Goal: Information Seeking & Learning: Learn about a topic

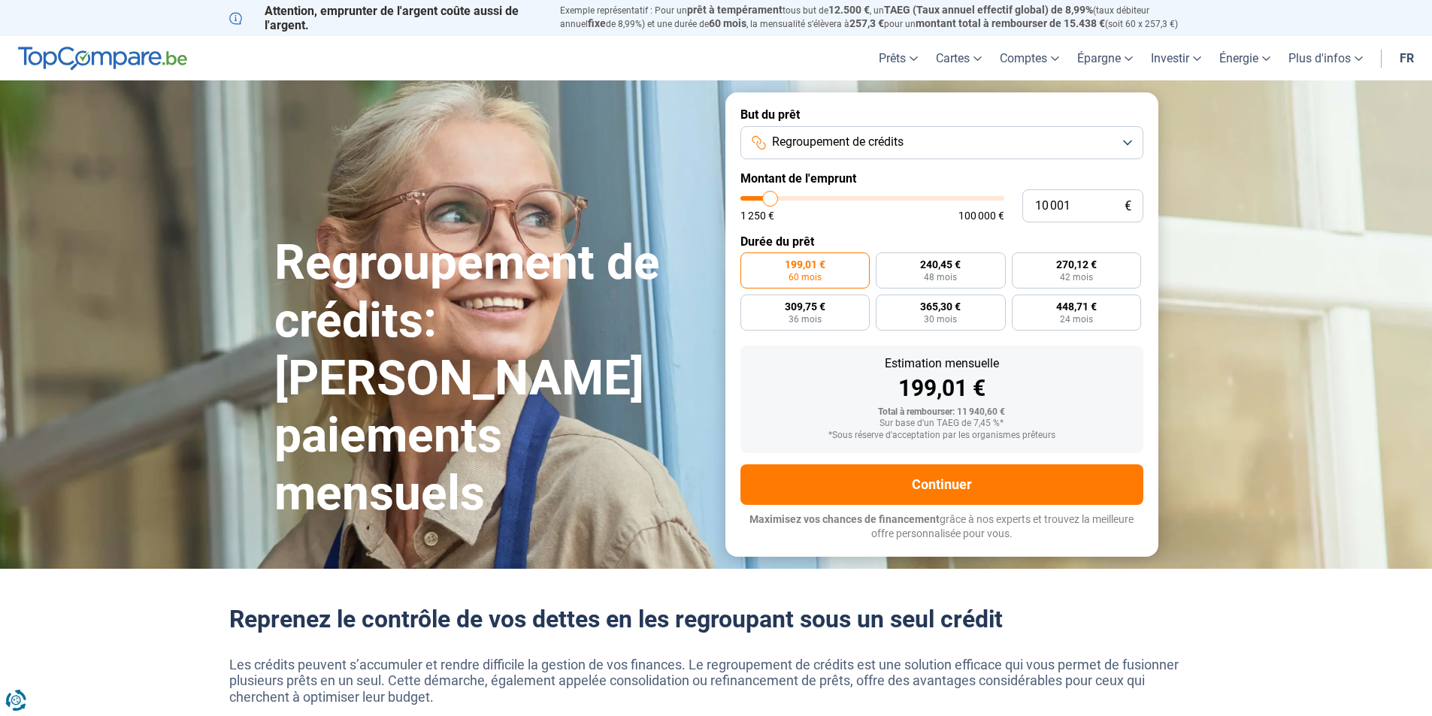
type input "11 000"
type input "11000"
type input "12 750"
type input "12750"
type input "15 500"
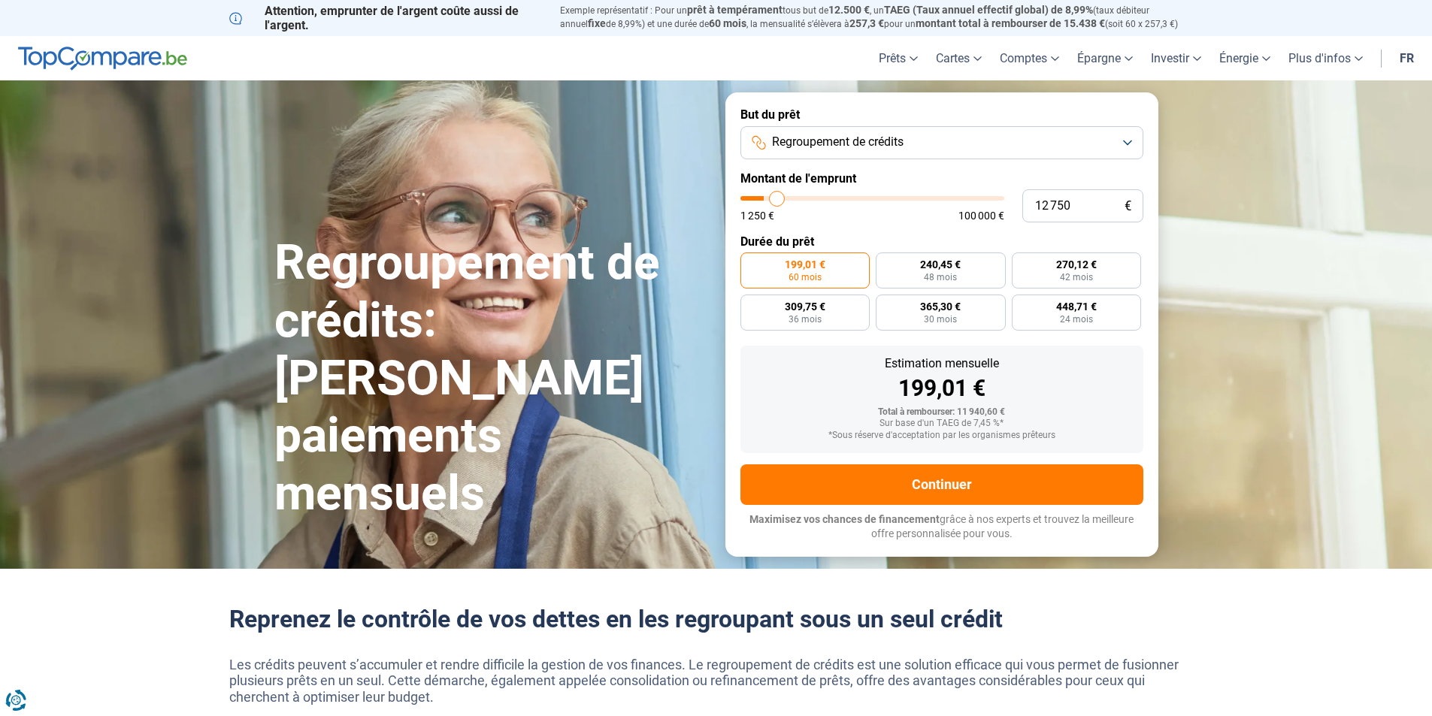
type input "15500"
type input "18 000"
type input "18000"
type input "20 250"
type input "20250"
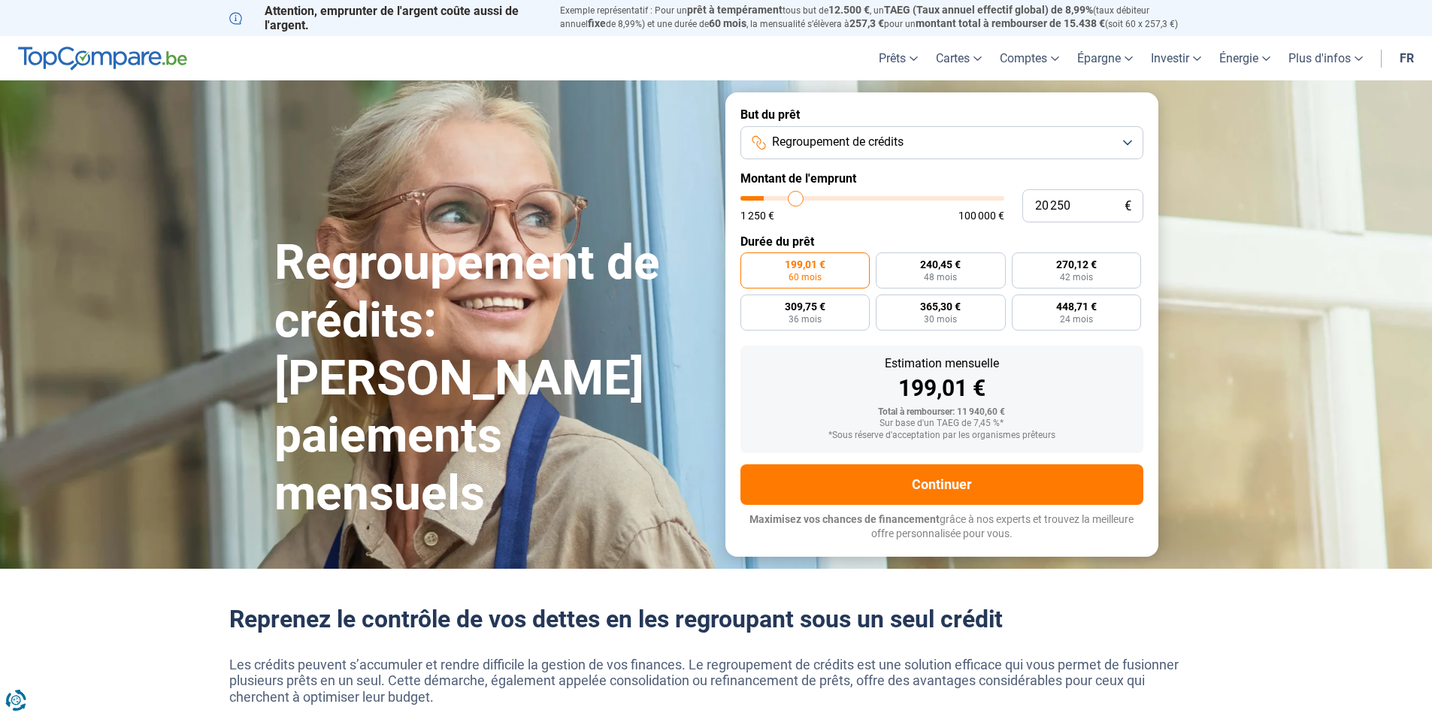
type input "22 000"
type input "22000"
type input "23 250"
type input "23250"
type input "23 750"
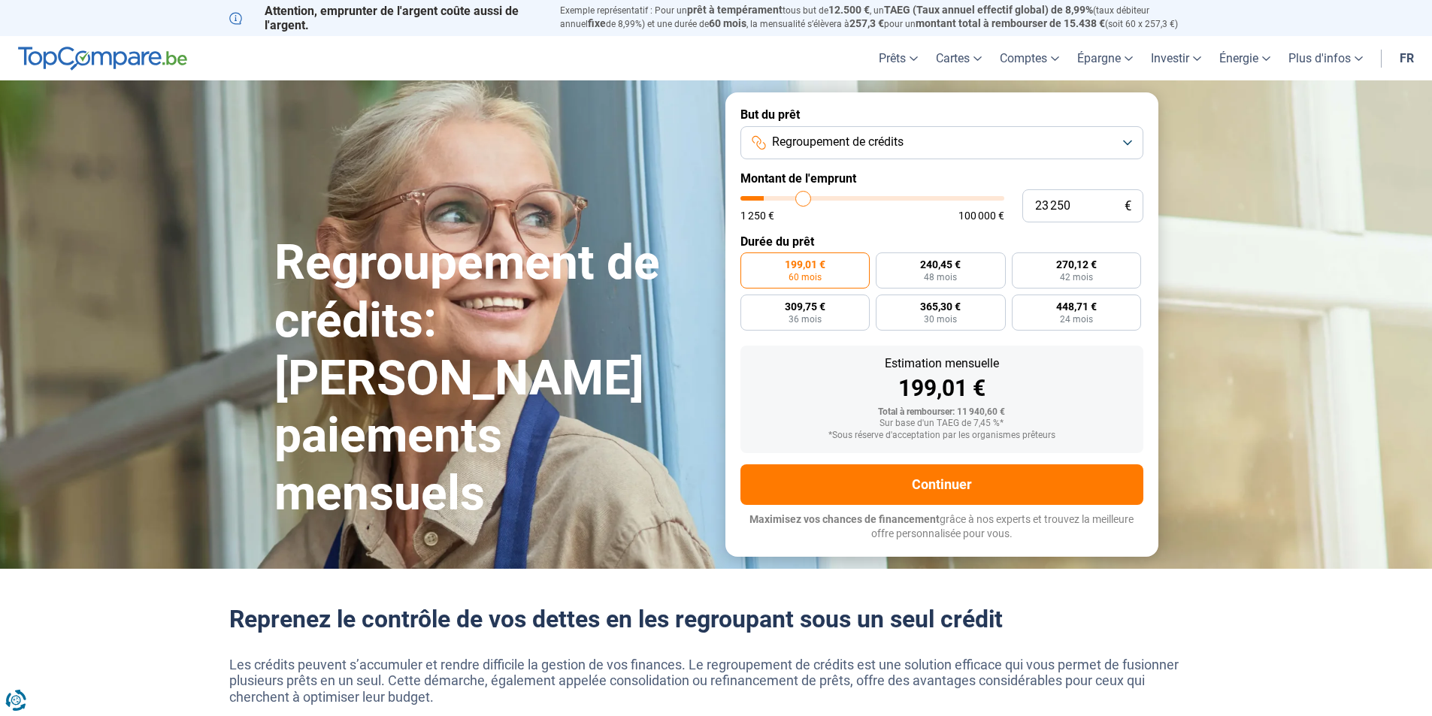
type input "23750"
type input "24 250"
type input "24250"
type input "24 500"
type input "24500"
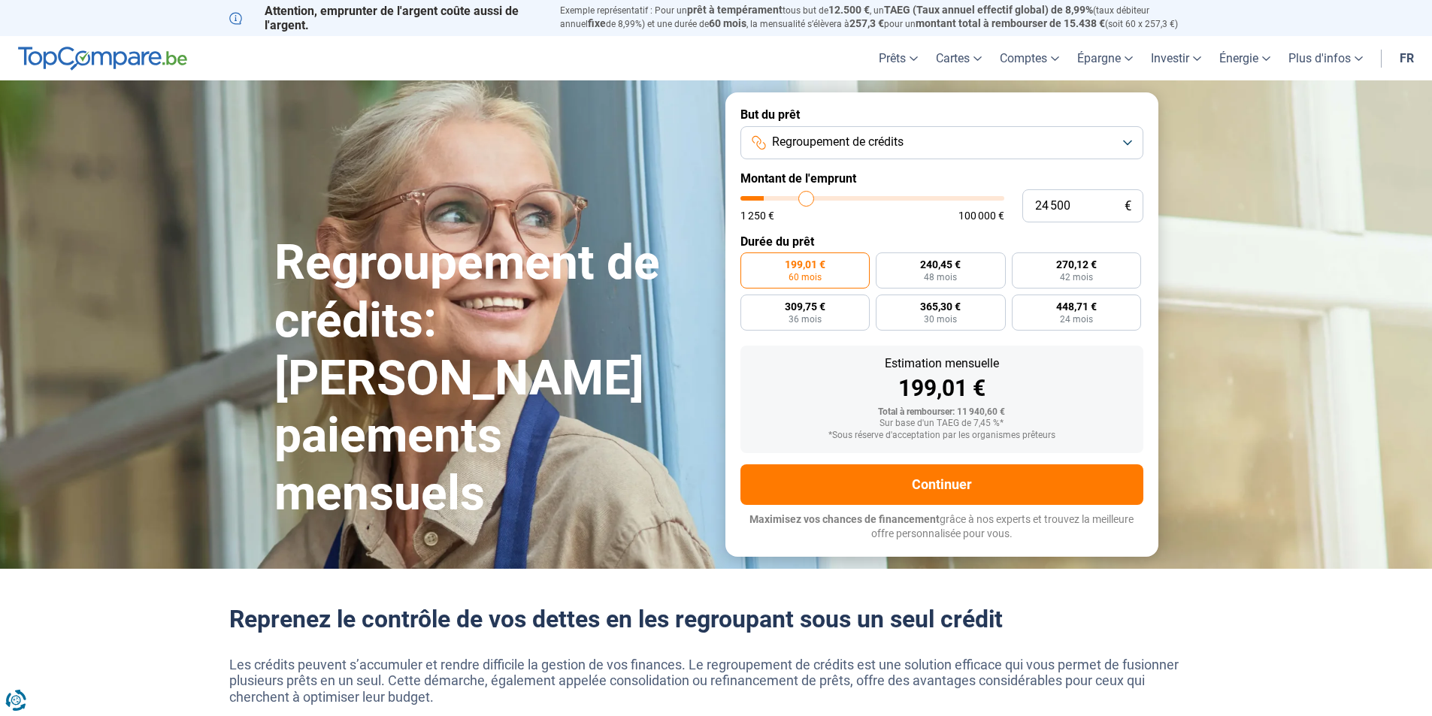
type input "24 750"
type input "24750"
type input "25 000"
type input "25000"
type input "25 250"
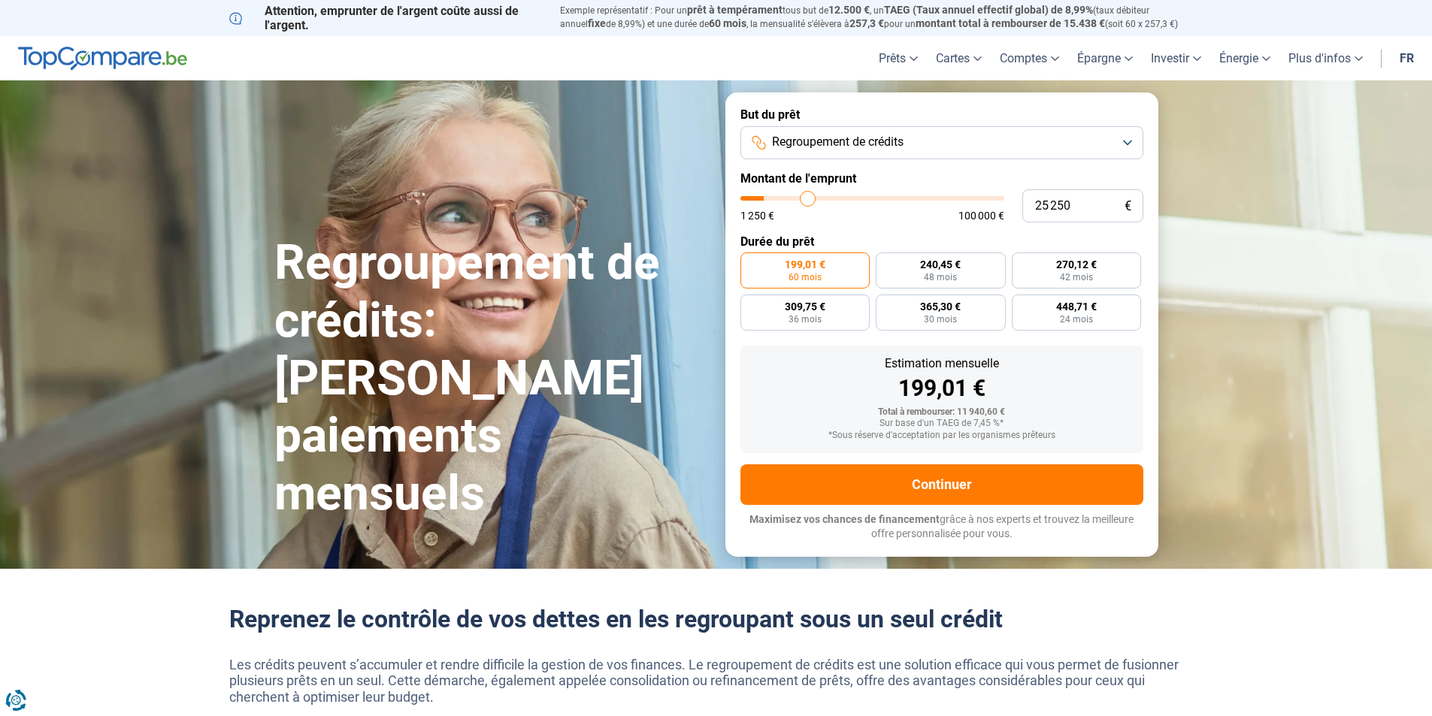
type input "25250"
type input "26 250"
type input "26250"
type input "26 500"
type input "26500"
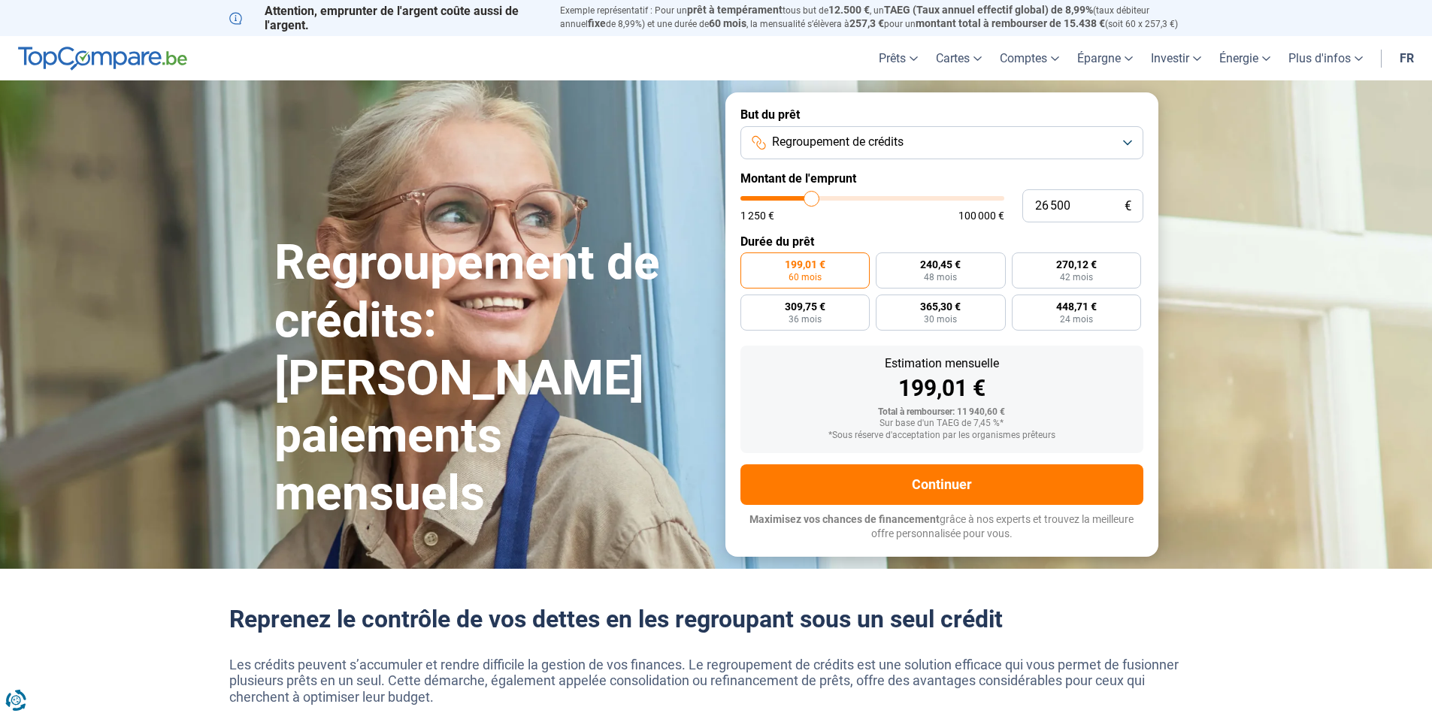
type input "26 750"
type input "26750"
type input "27 250"
type input "27250"
type input "27 500"
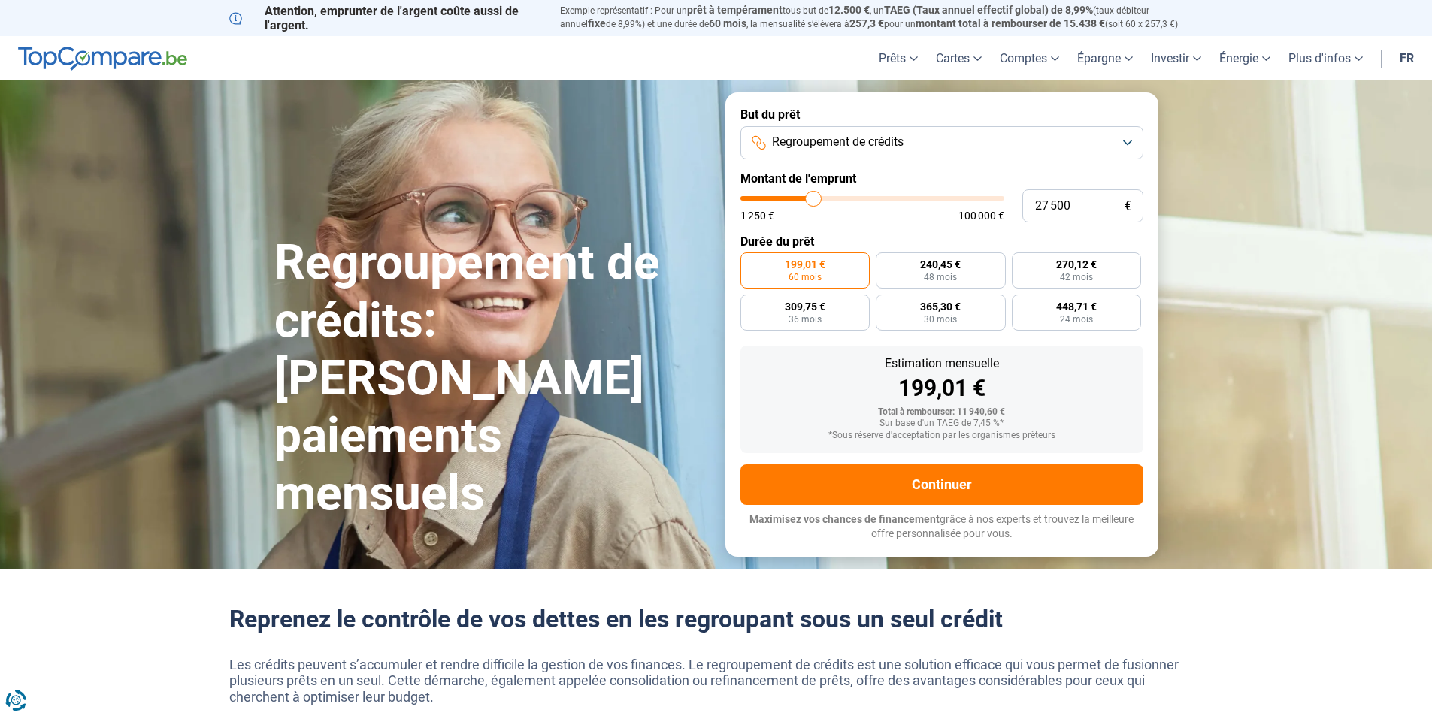
type input "27500"
type input "28 000"
type input "28000"
type input "29 000"
type input "29000"
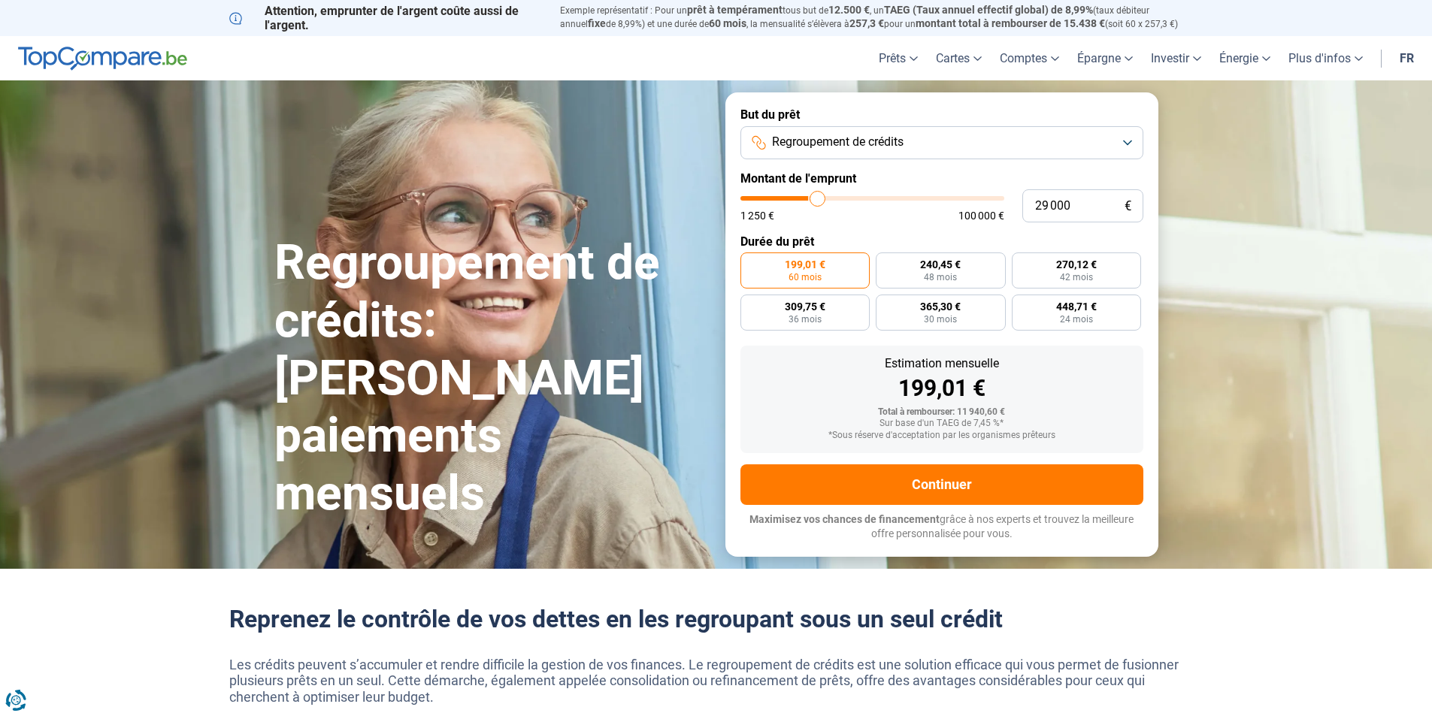
type input "29 500"
type input "29500"
type input "29 750"
type input "29750"
type input "30 750"
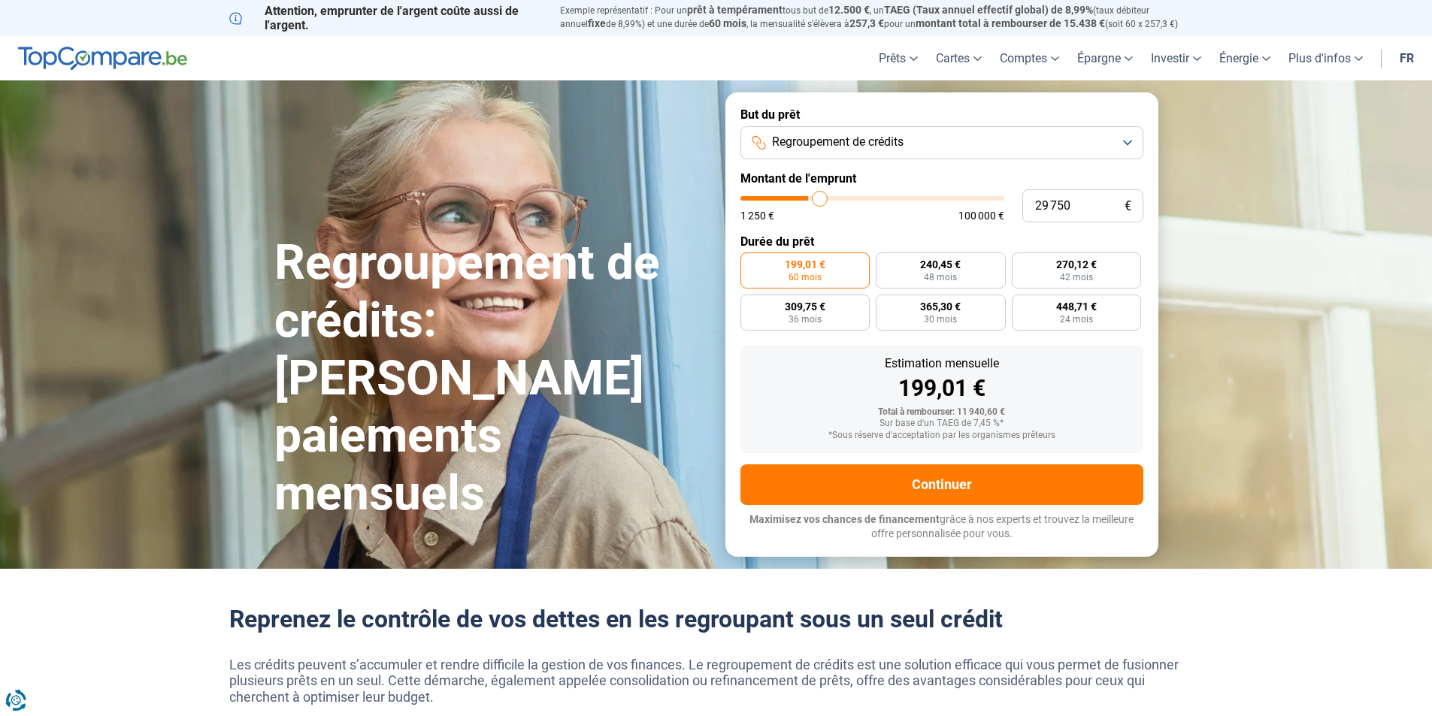
type input "30750"
type input "31 250"
type input "31250"
type input "32 000"
type input "32000"
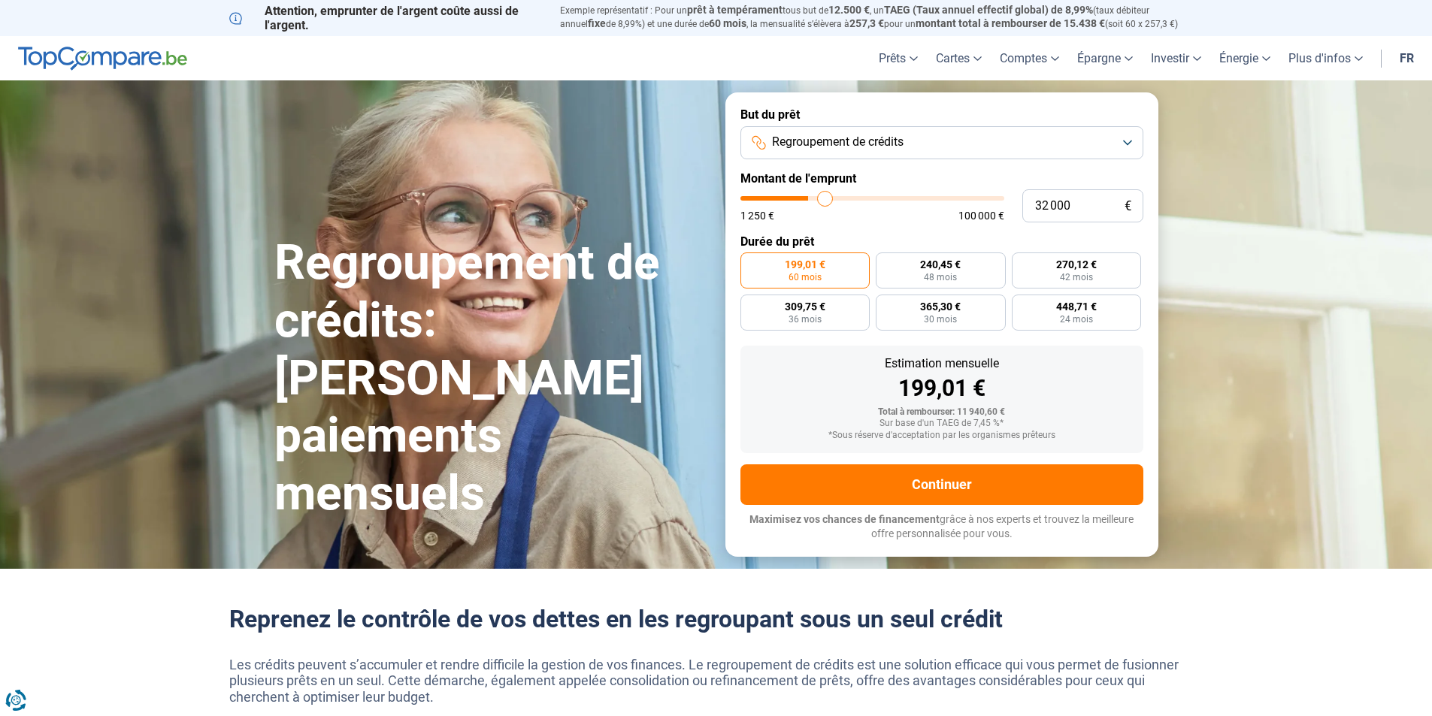
type input "32 250"
type input "32250"
type input "32 750"
type input "32750"
type input "33 250"
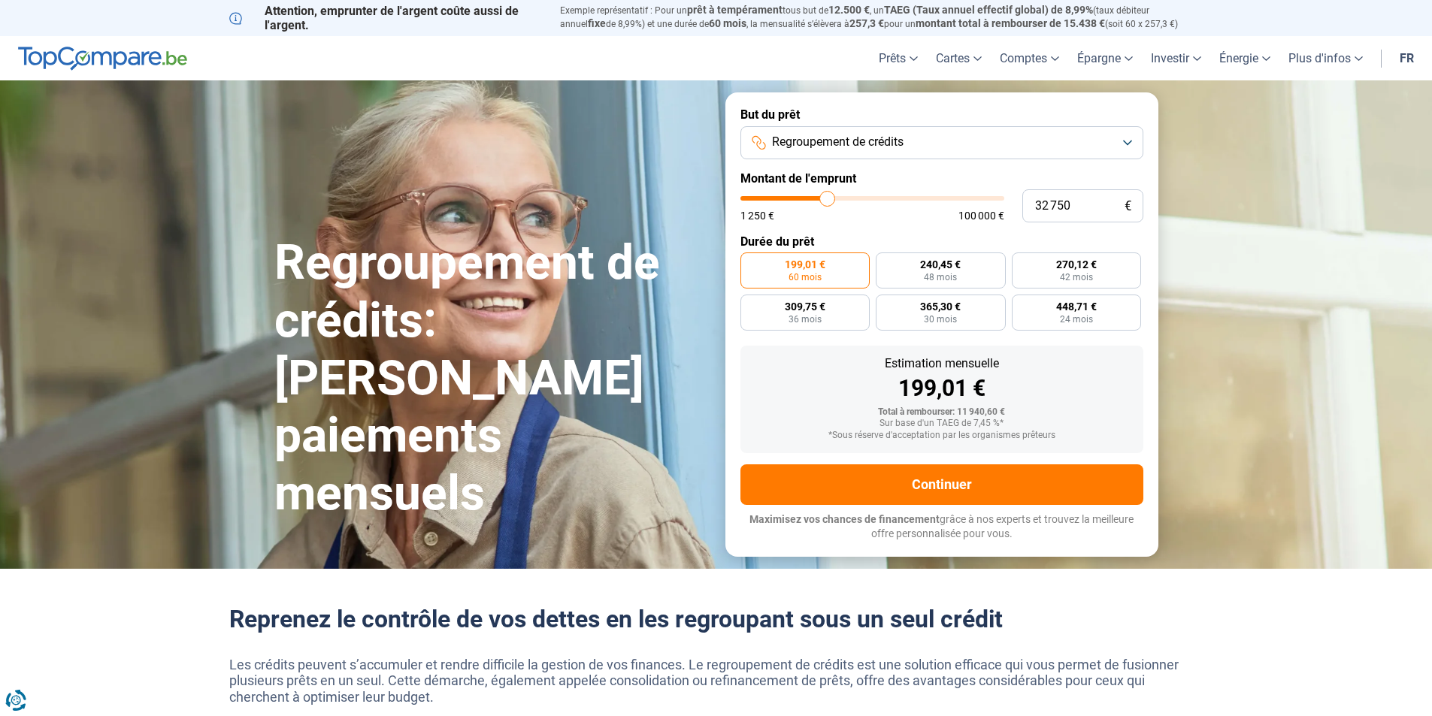
type input "33250"
type input "33 500"
type input "33500"
type input "33 750"
type input "33750"
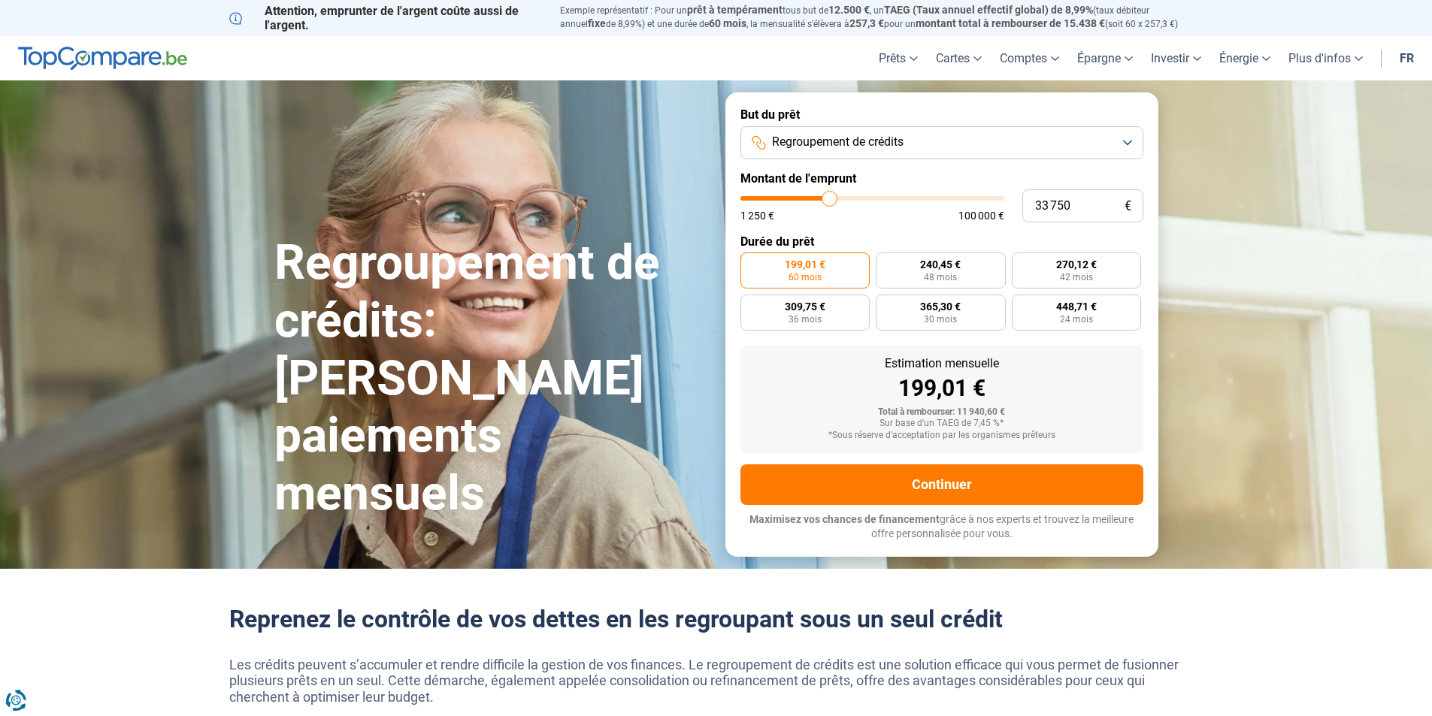
type input "34 000"
type input "34000"
type input "34 250"
type input "34250"
type input "35 000"
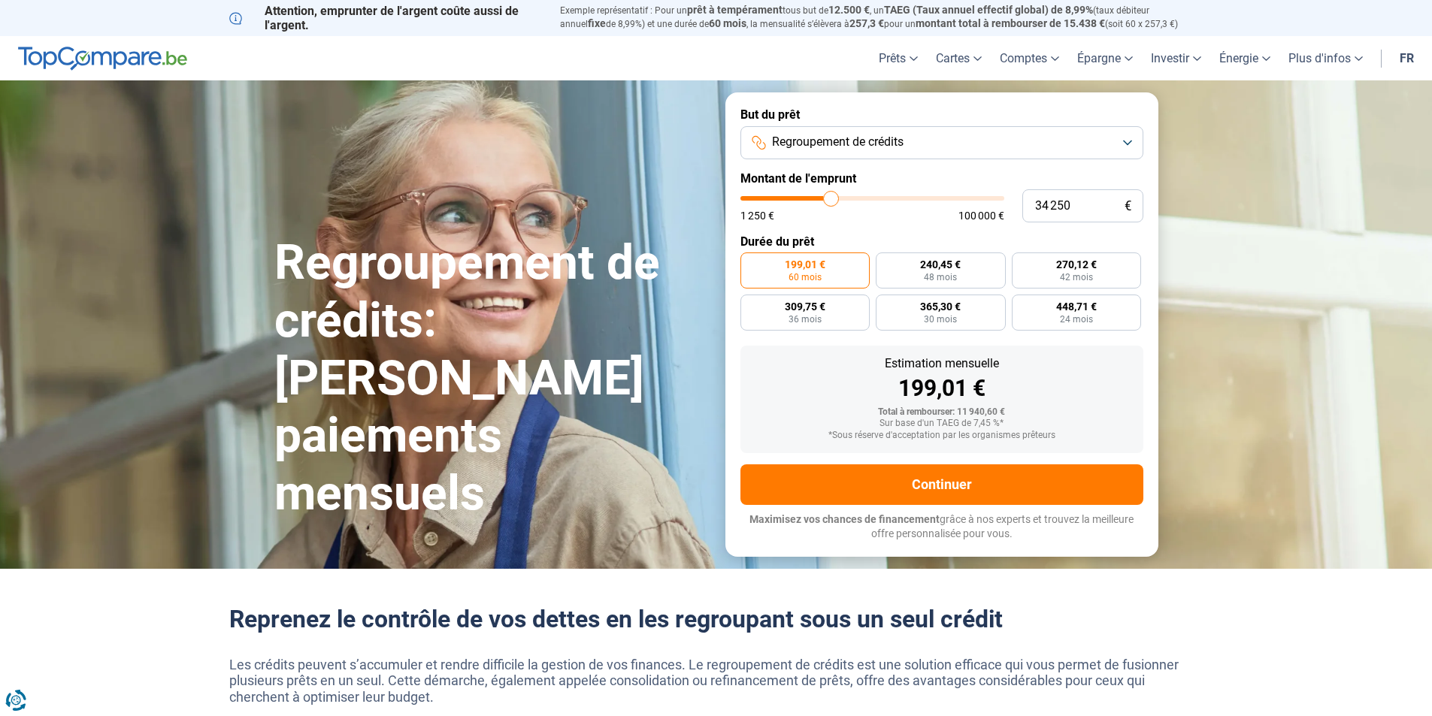
type input "35000"
type input "35 250"
type input "35250"
type input "35 750"
type input "35750"
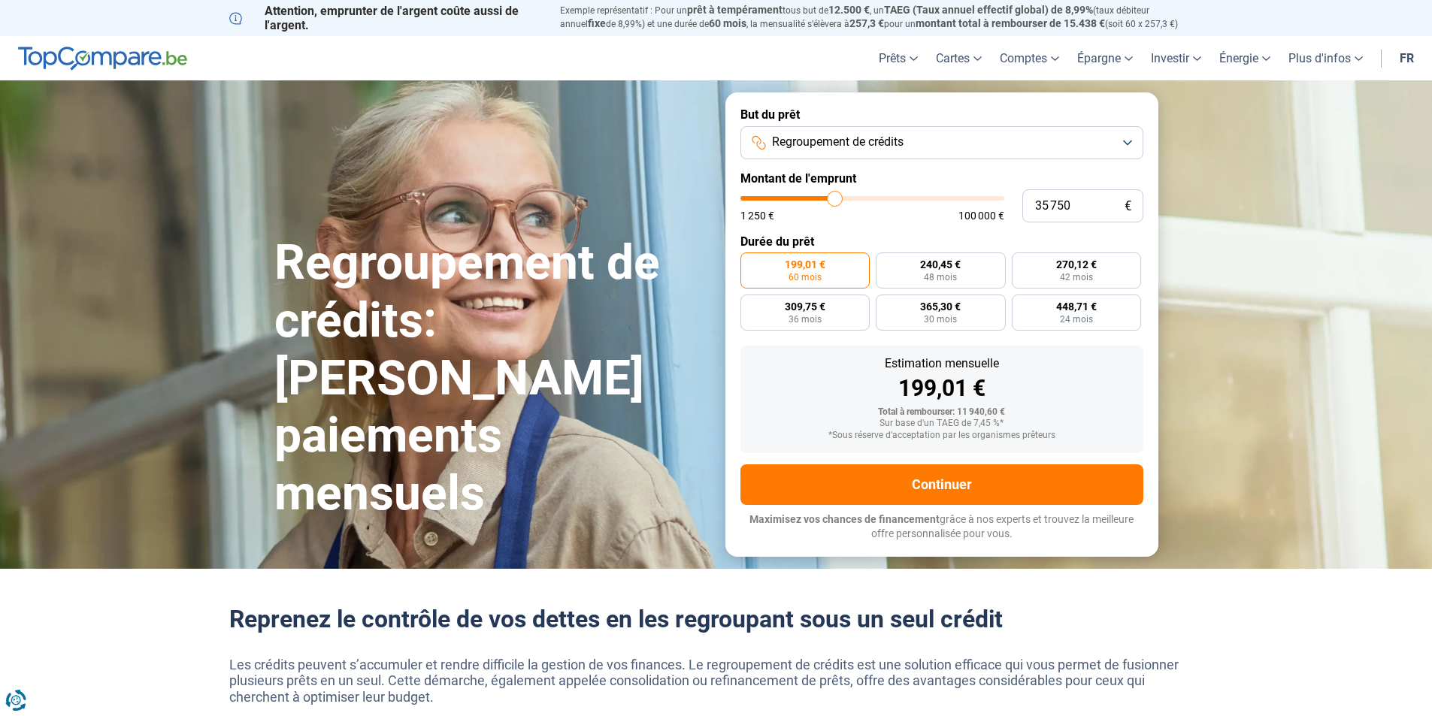
type input "36 250"
drag, startPoint x: 771, startPoint y: 204, endPoint x: 836, endPoint y: 198, distance: 64.8
type input "36250"
click at [836, 198] on input "range" at bounding box center [872, 198] width 264 height 5
radio input "false"
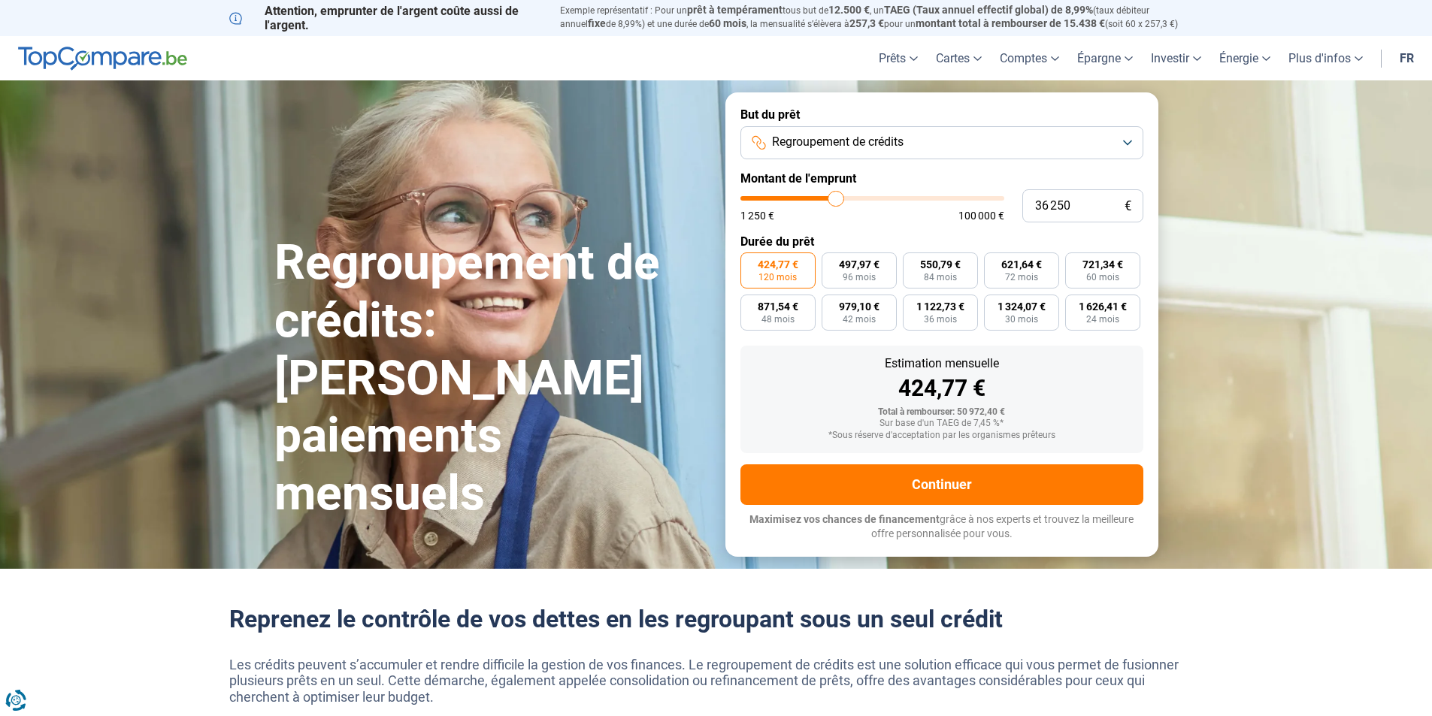
type input "35 750"
type input "35750"
type input "35 500"
type input "35500"
type input "35 250"
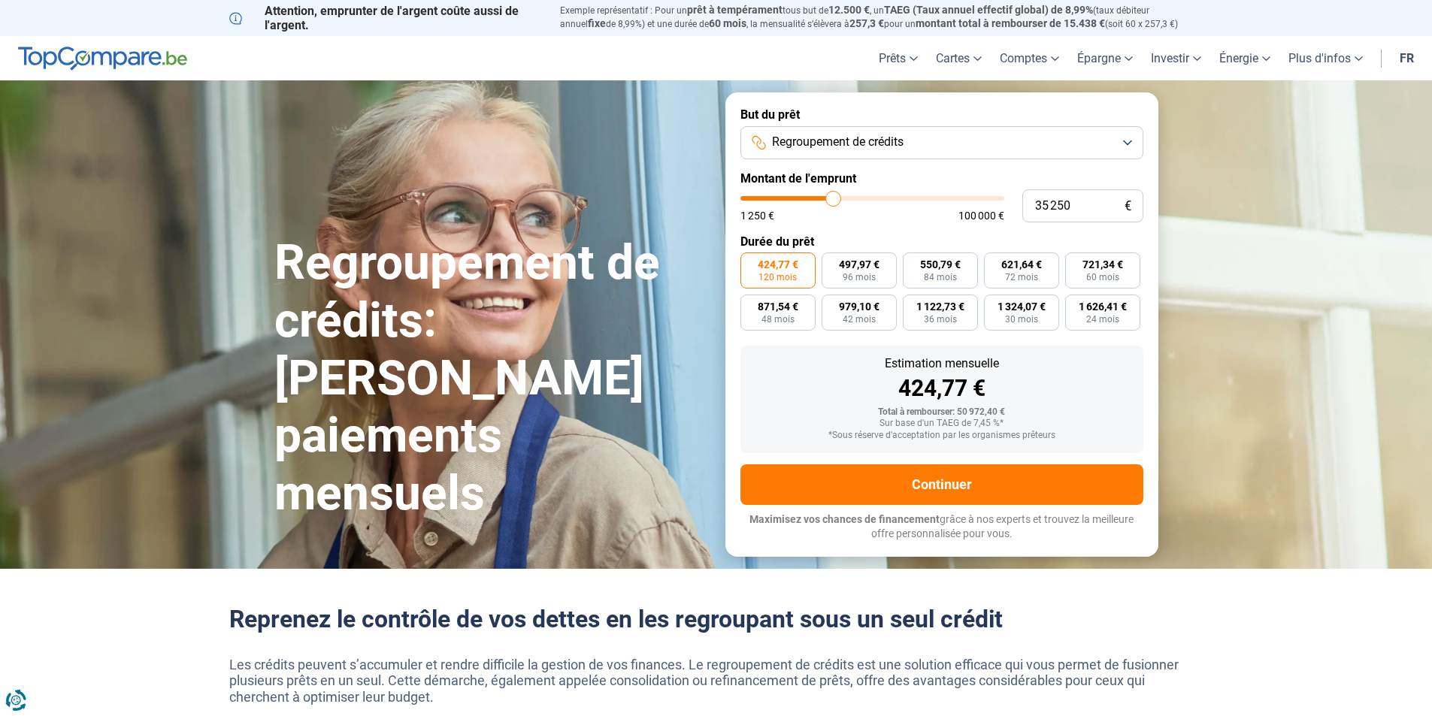
type input "35250"
click at [833, 196] on input "range" at bounding box center [872, 198] width 264 height 5
type input "35 000"
type input "35000"
type input "34 750"
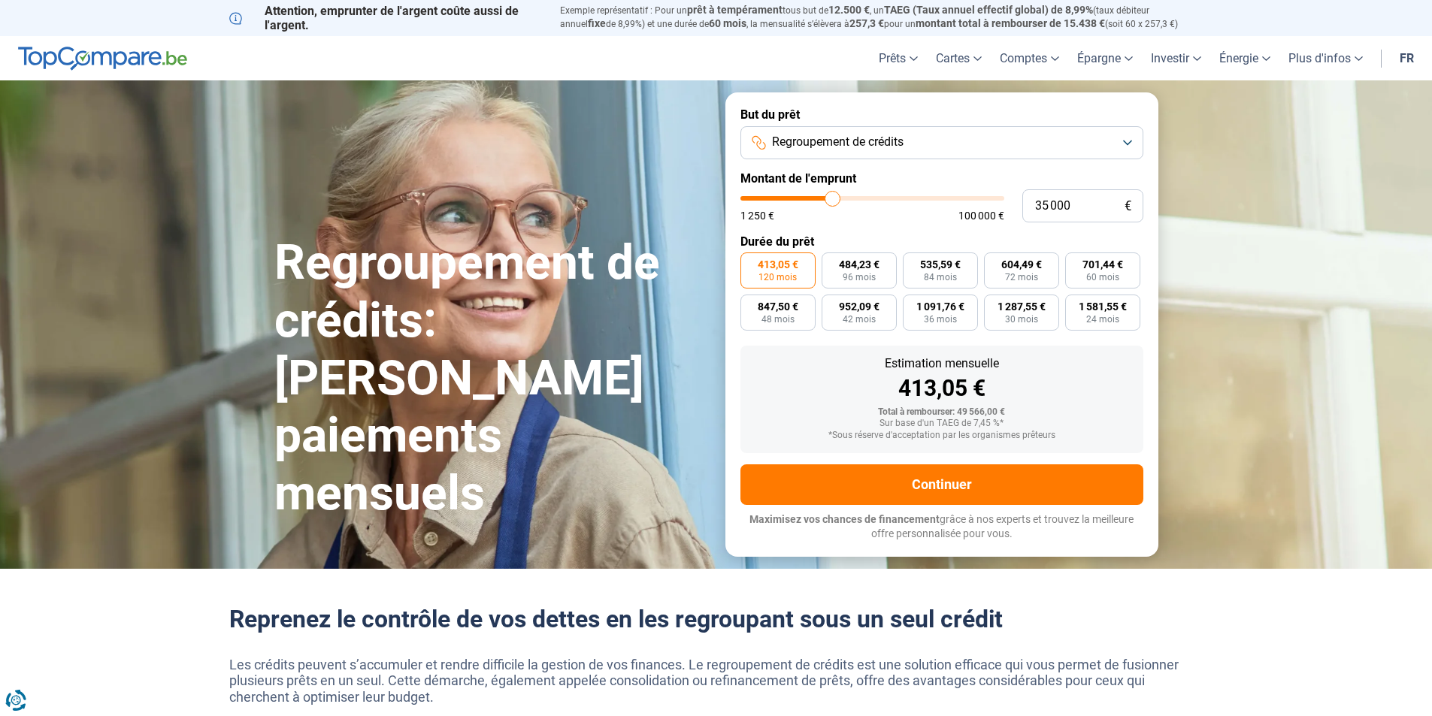
type input "34750"
type input "34 250"
type input "34250"
type input "34 000"
type input "34000"
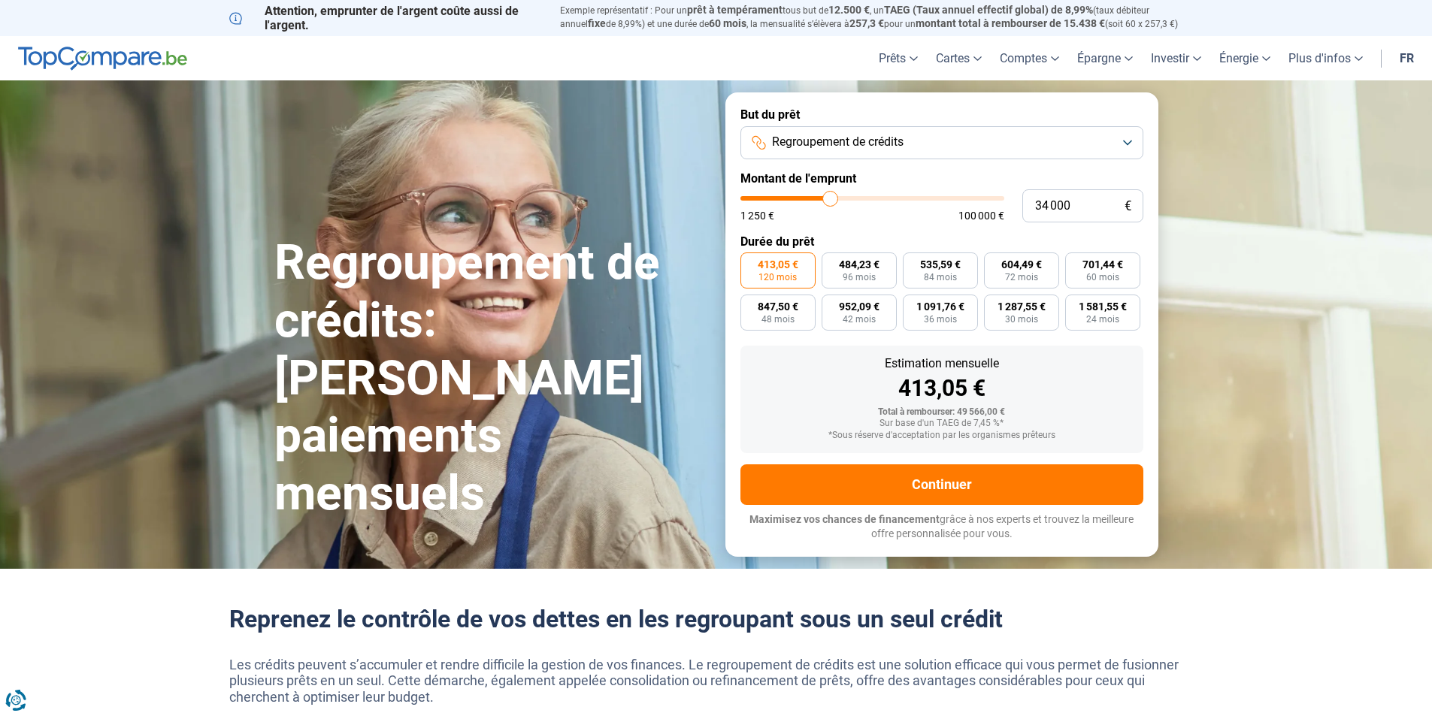
type input "33 750"
type input "33750"
click at [830, 196] on input "range" at bounding box center [872, 198] width 264 height 5
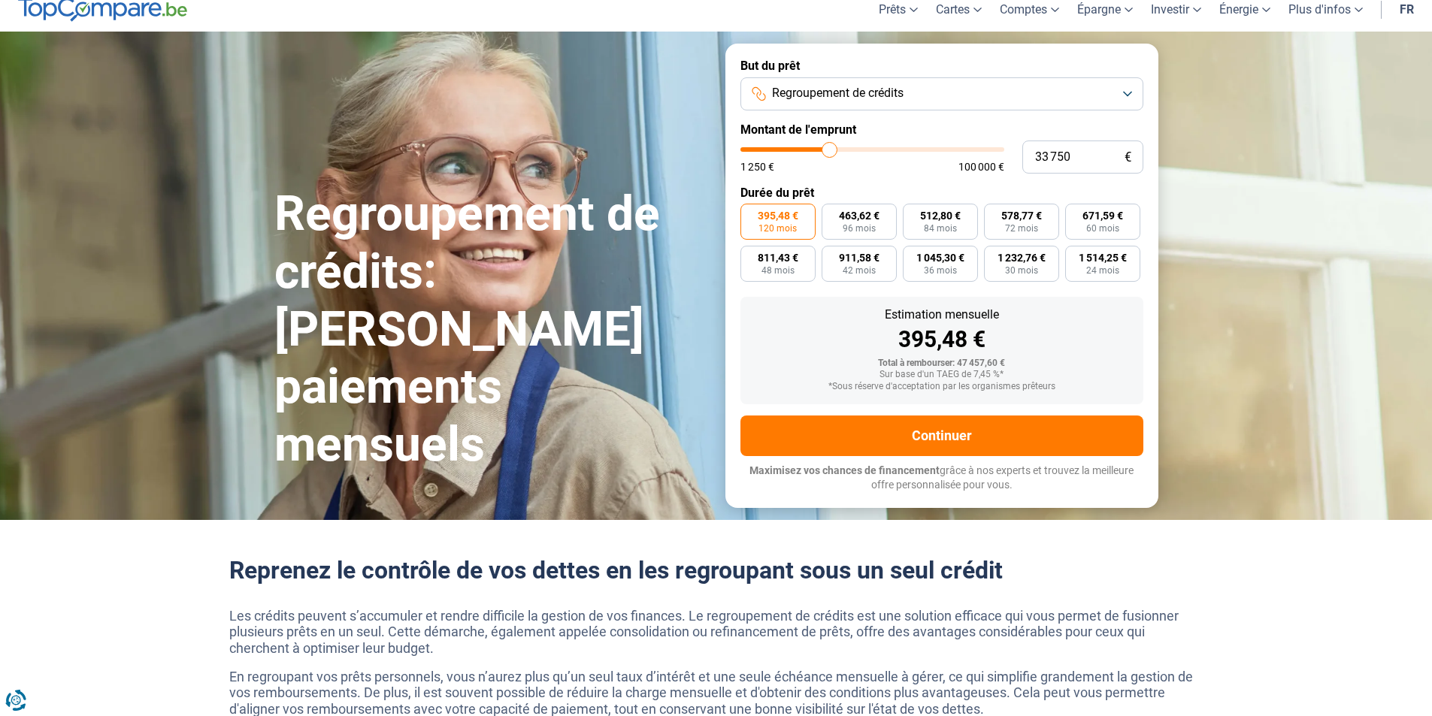
scroll to position [75, 0]
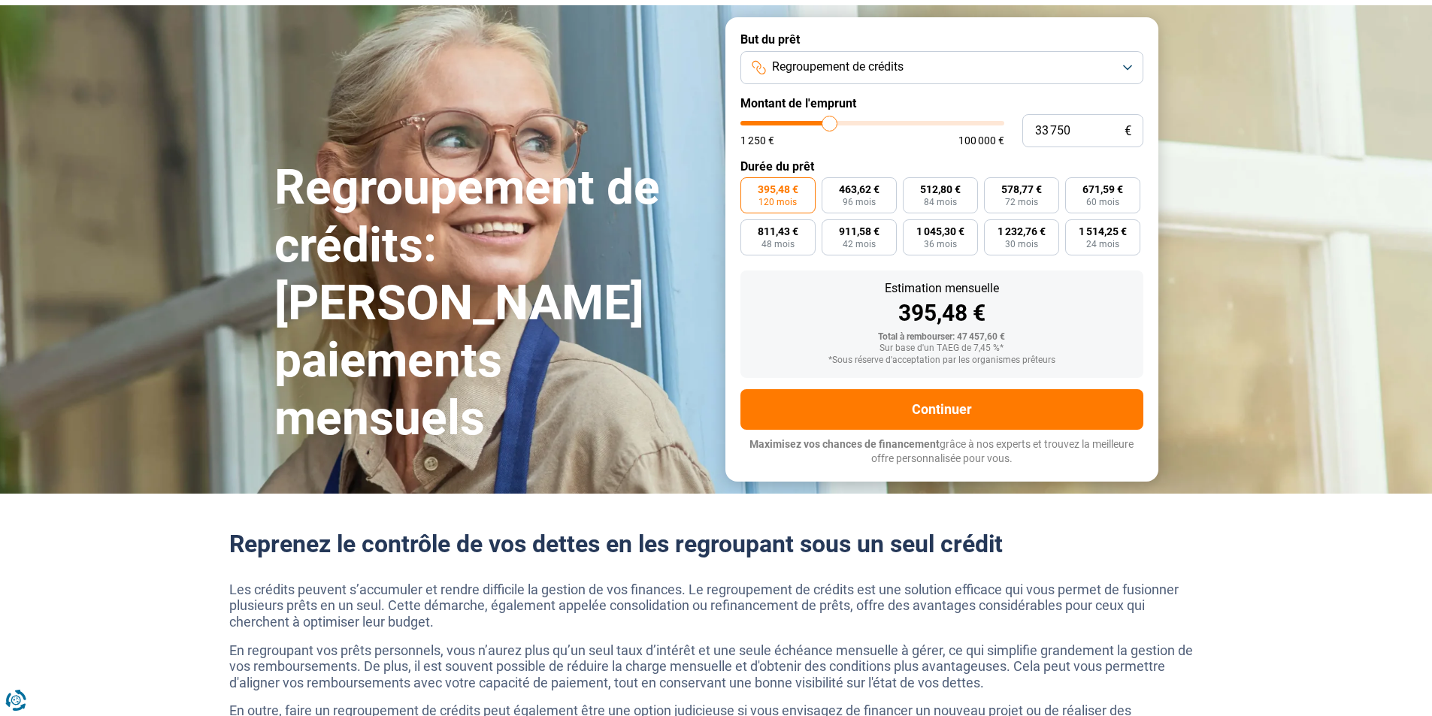
type input "32 500"
type input "32500"
type input "32 750"
type input "32750"
type input "33 250"
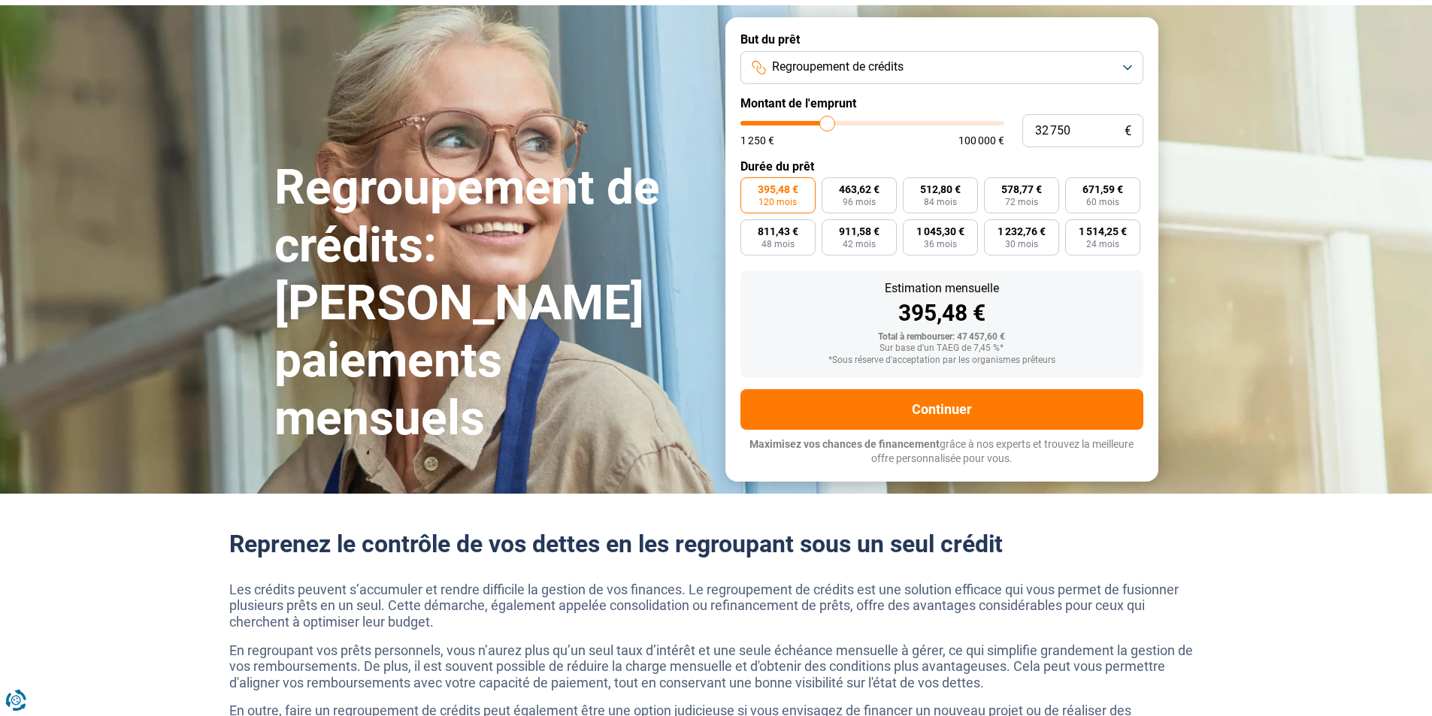
type input "33250"
type input "33 500"
type input "33500"
type input "33 750"
type input "33750"
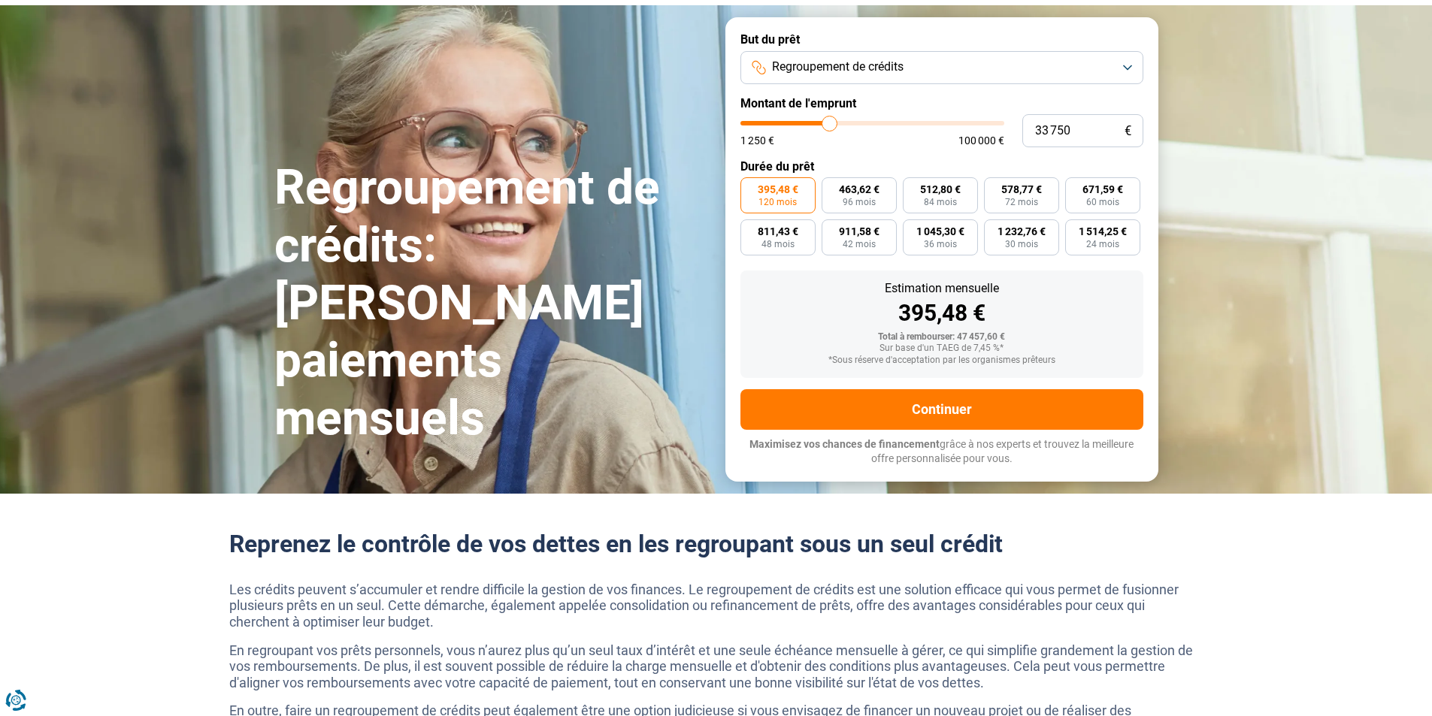
type input "34 000"
type input "34000"
type input "34 250"
type input "34250"
type input "34 750"
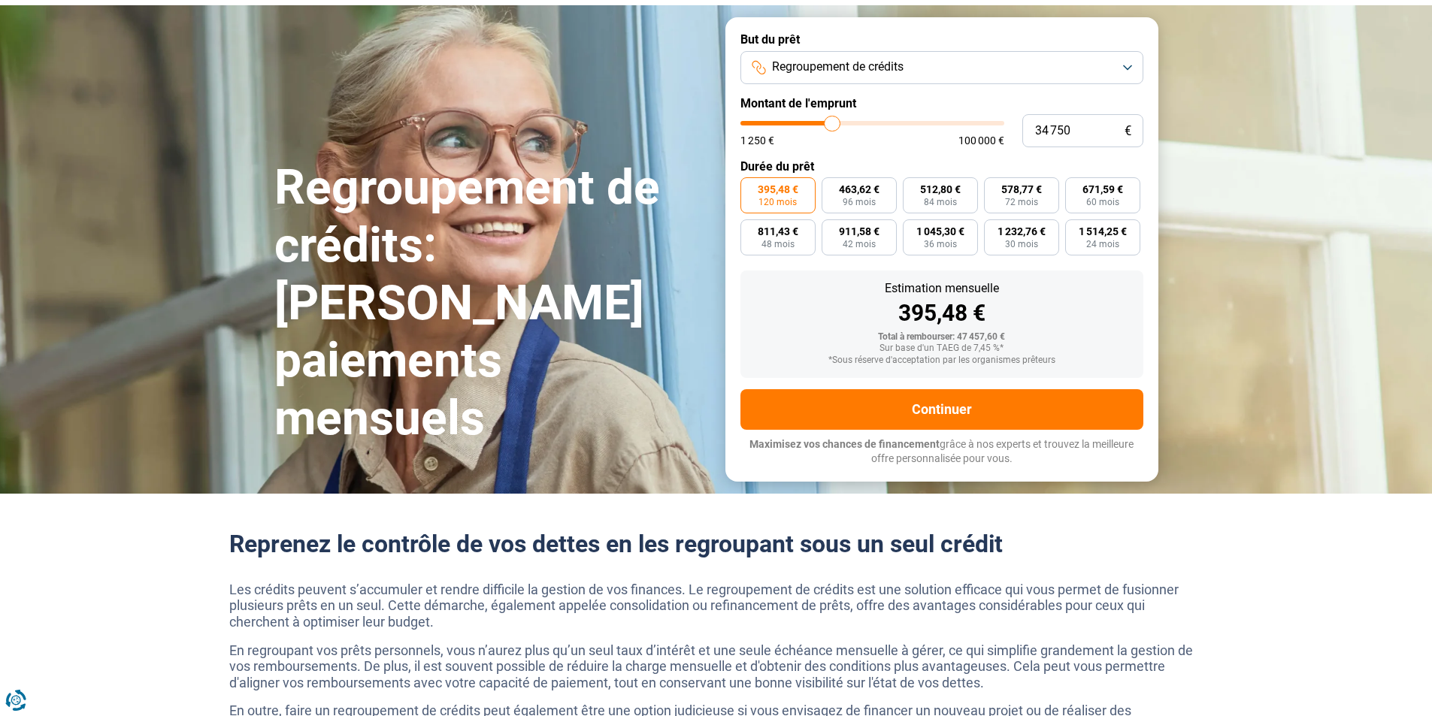
type input "34750"
click at [832, 124] on input "range" at bounding box center [872, 123] width 264 height 5
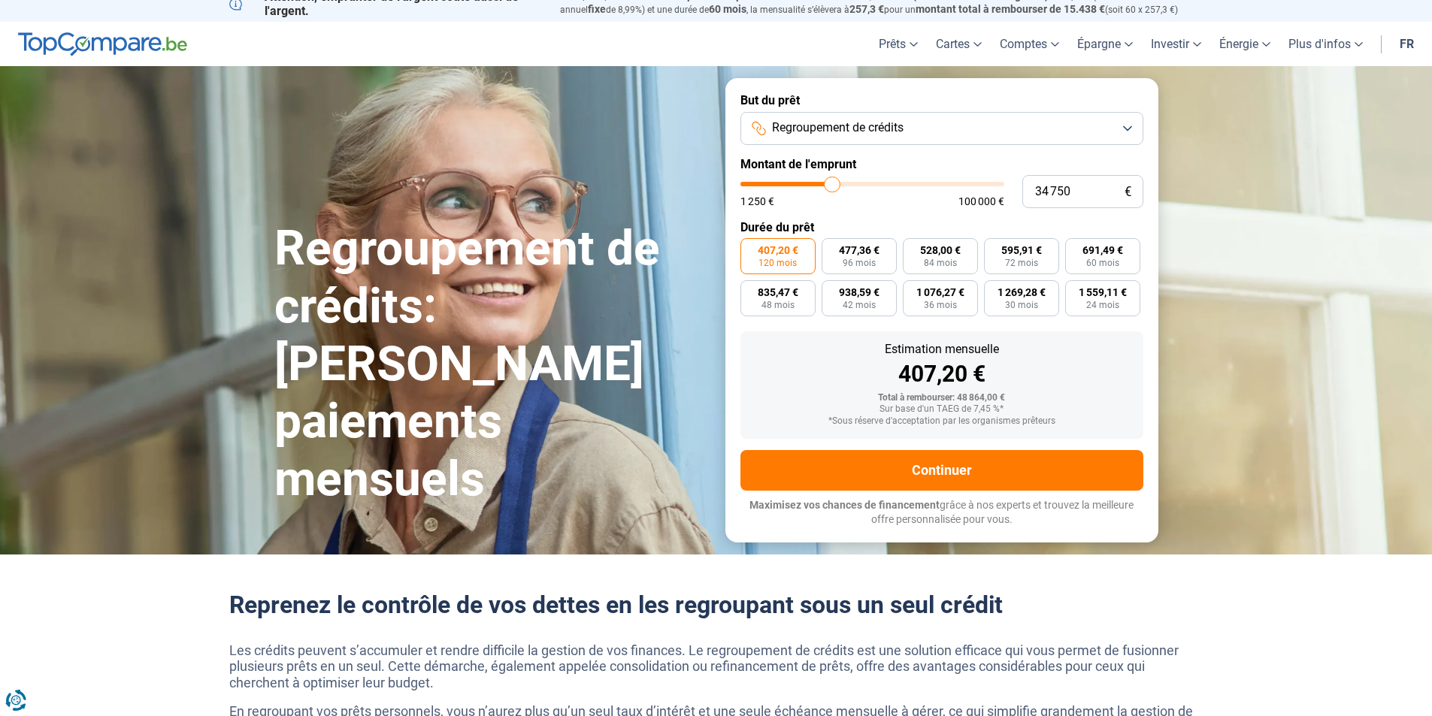
scroll to position [0, 0]
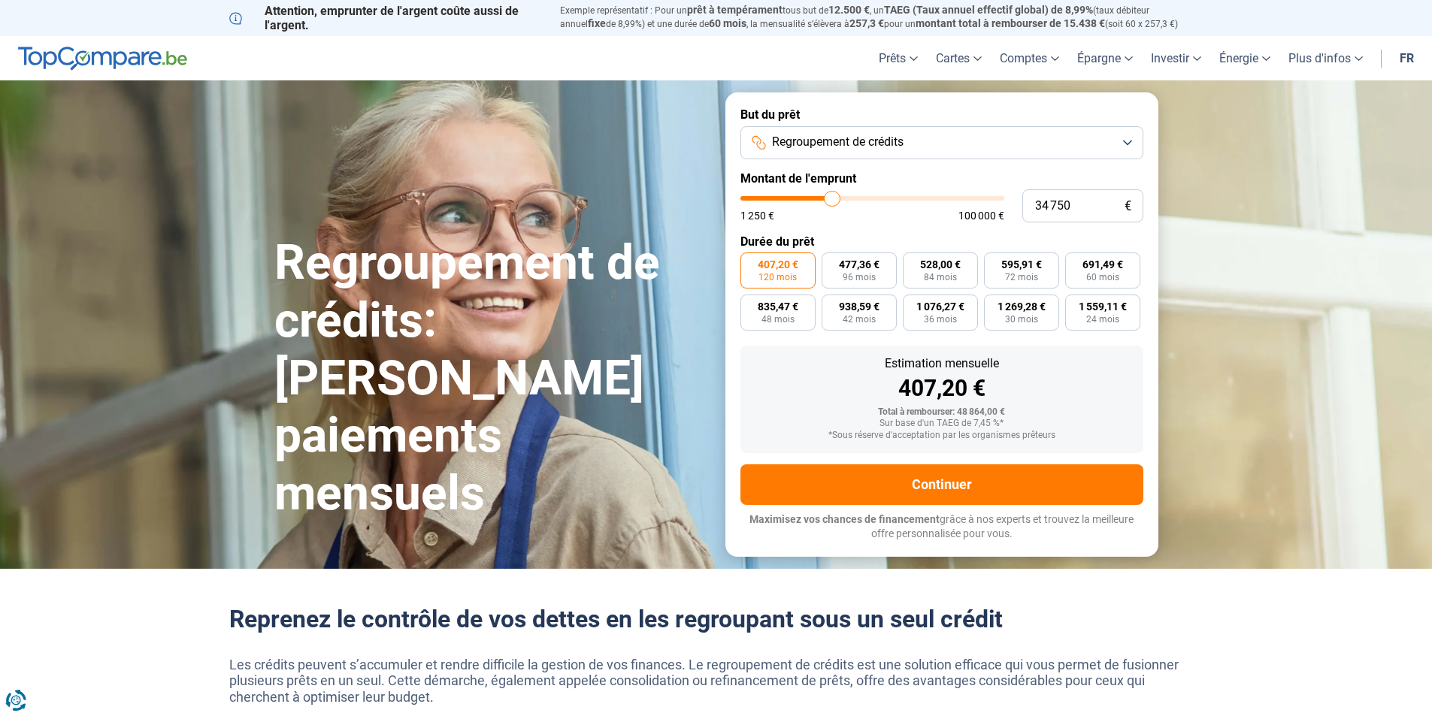
type input "35 500"
type input "35500"
click at [834, 196] on input "range" at bounding box center [872, 198] width 264 height 5
type input "35 250"
type input "35250"
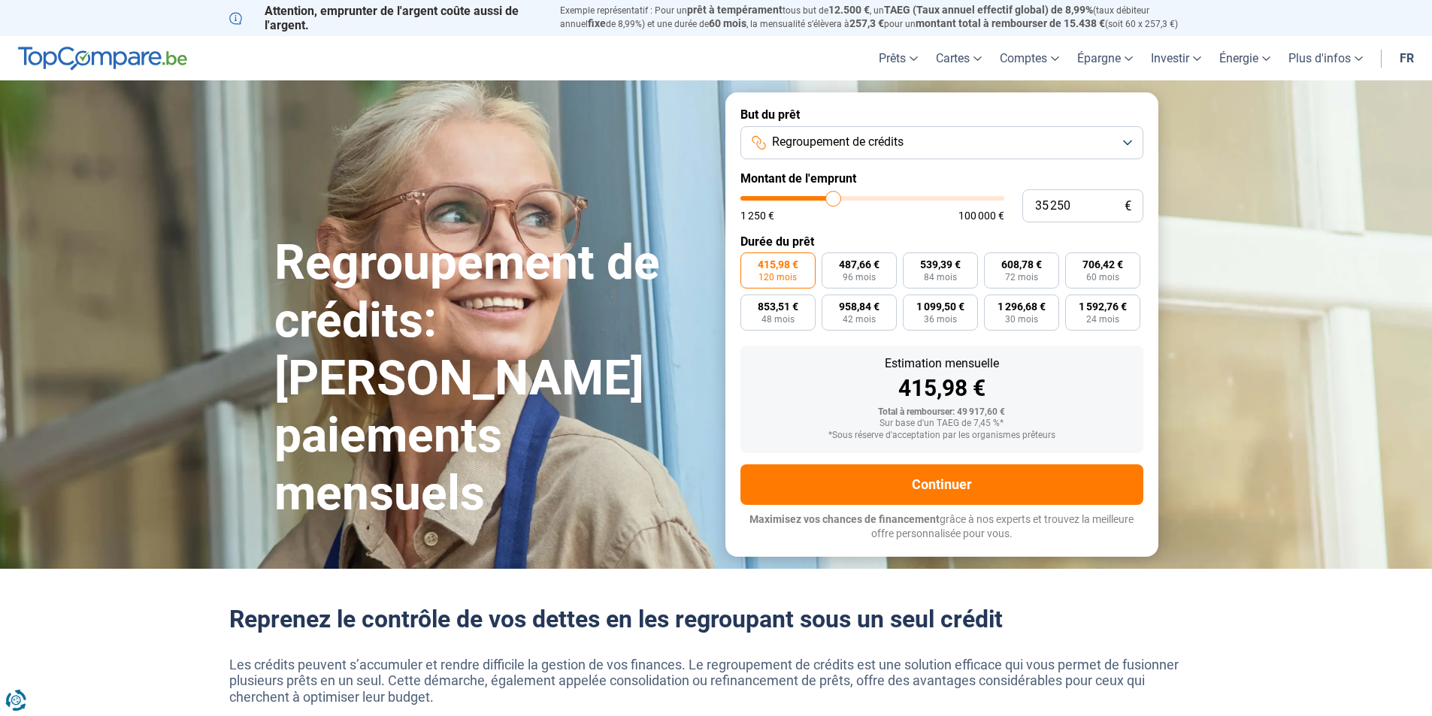
type input "35 000"
type input "35000"
type input "34 750"
type input "34750"
type input "34 250"
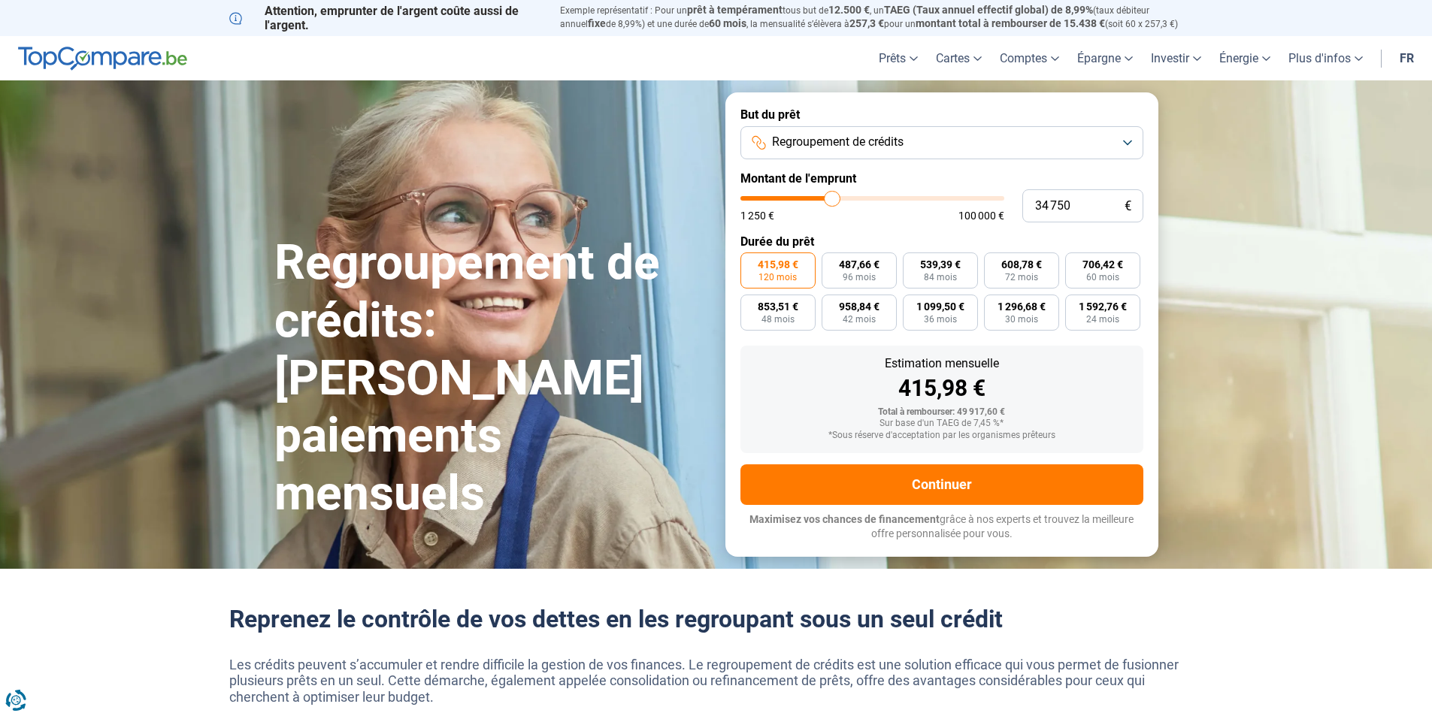
type input "34250"
type input "34 000"
type input "34000"
type input "33 750"
type input "33750"
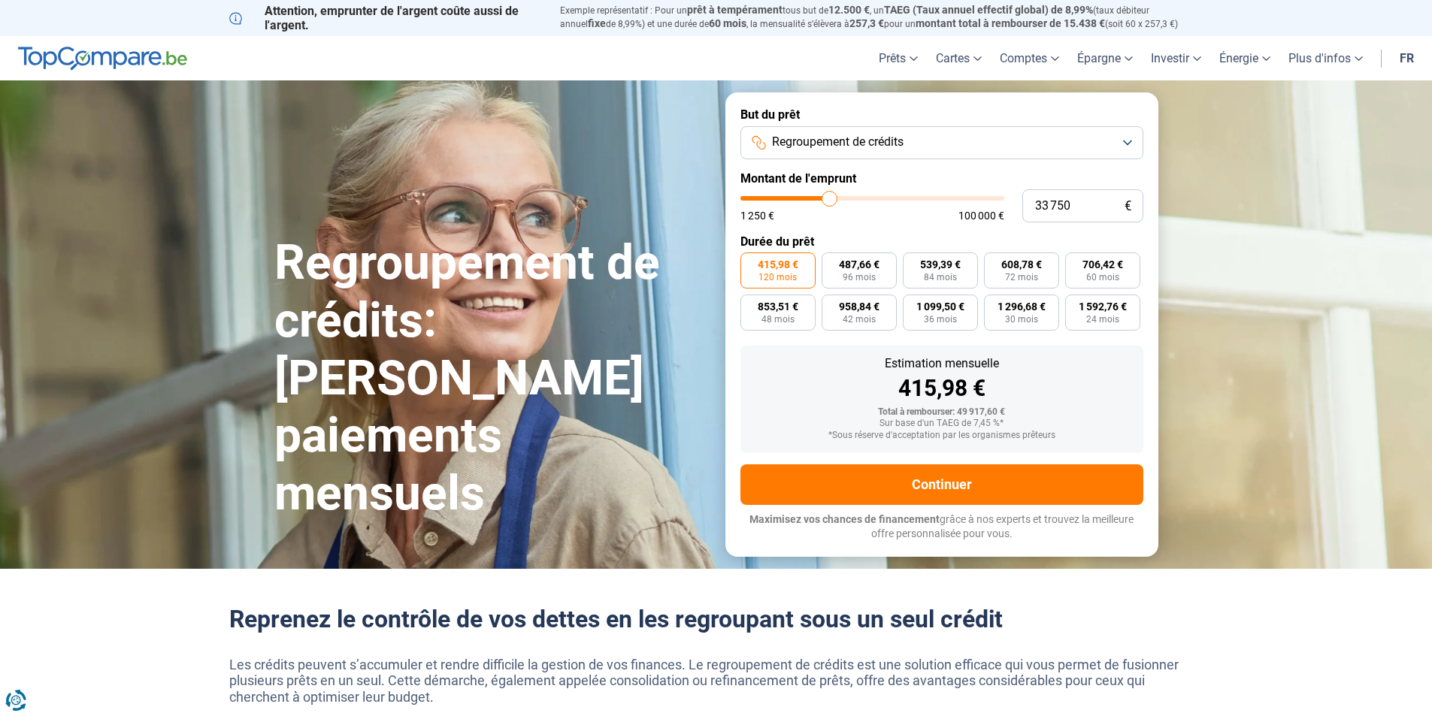
type input "33 500"
type input "33500"
type input "32 750"
type input "32750"
type input "32 500"
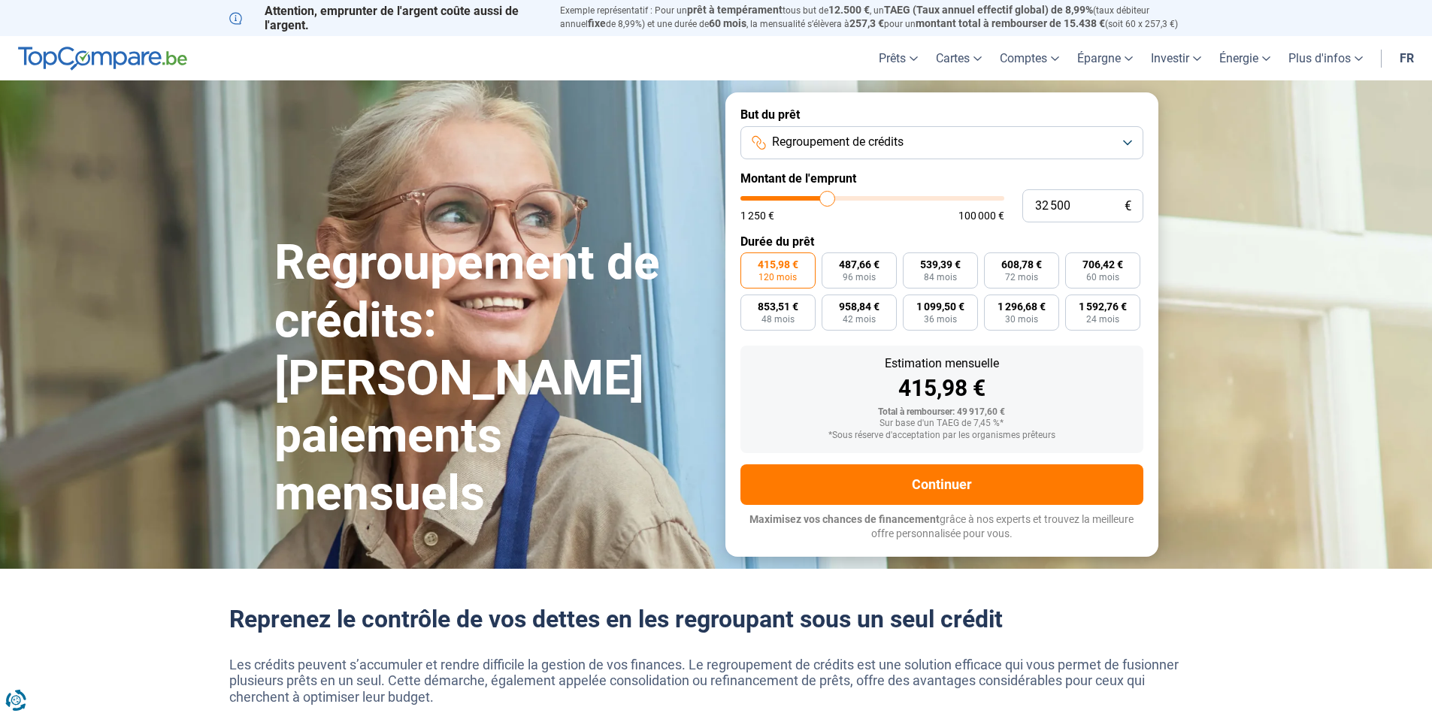
type input "32500"
type input "32 250"
type input "32250"
type input "32 000"
type input "32000"
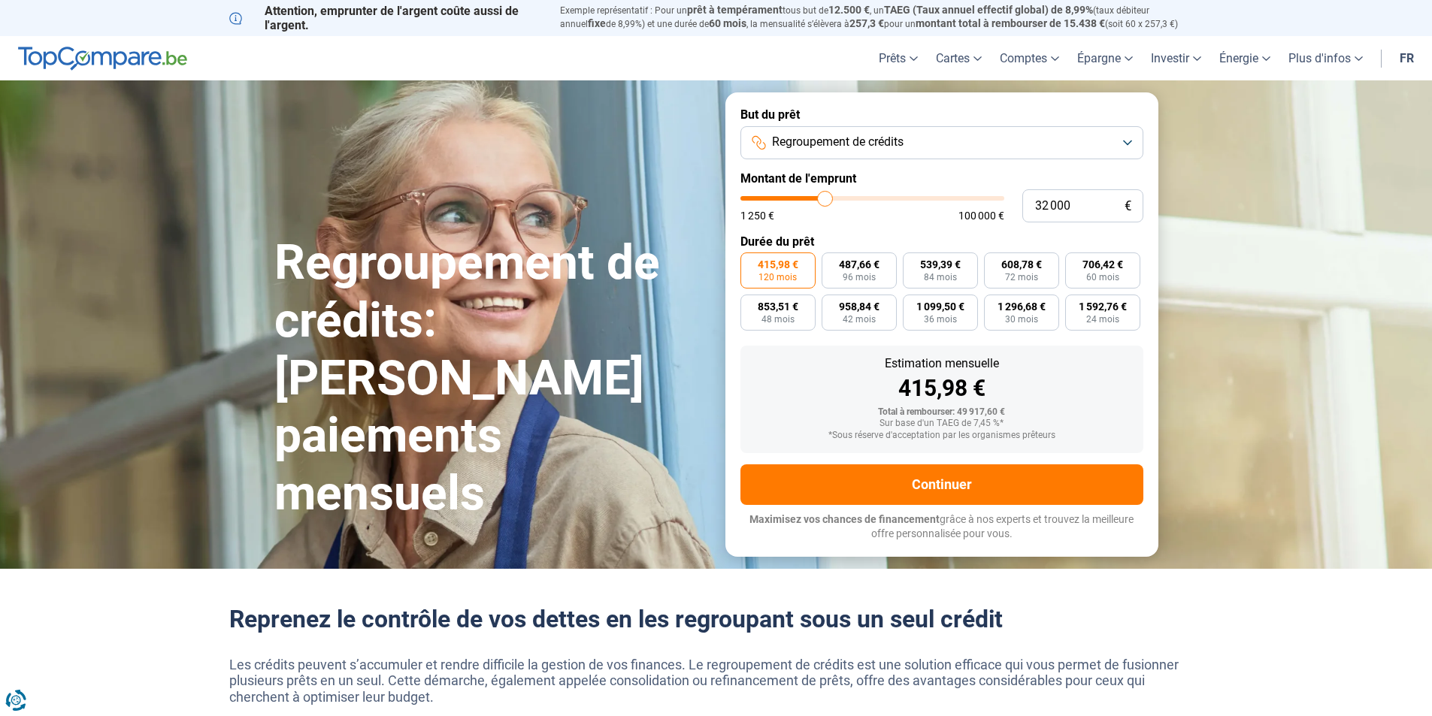
type input "31 750"
type input "31750"
type input "31 250"
type input "31250"
type input "31 000"
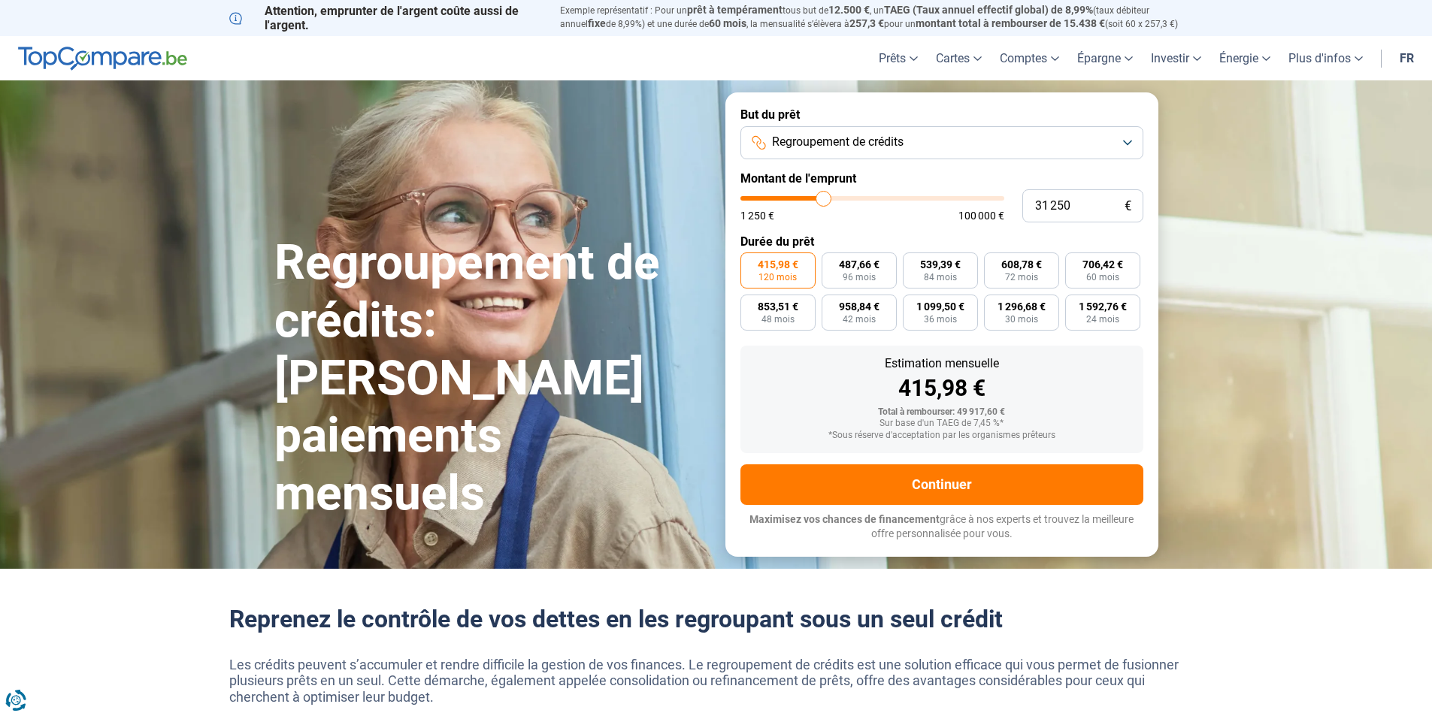
type input "31000"
type input "30 750"
type input "30750"
type input "30 500"
type input "30500"
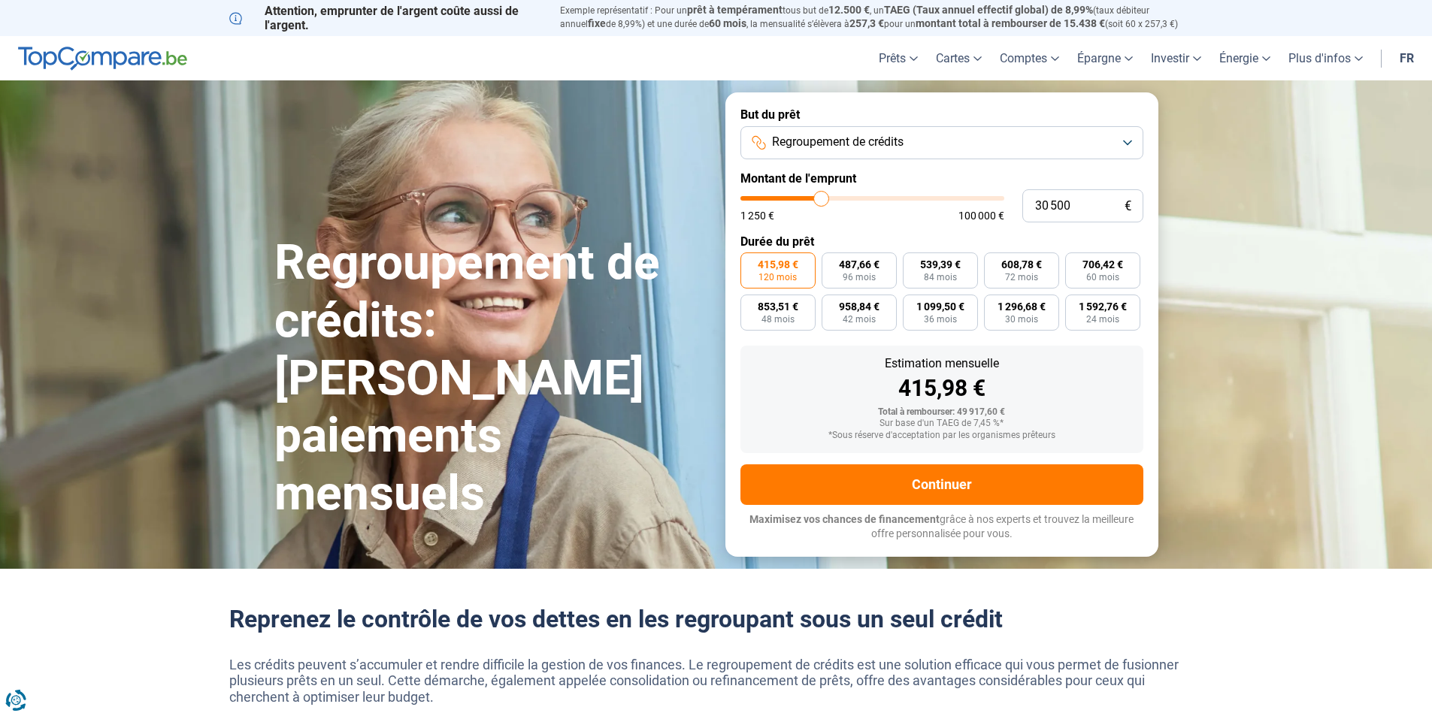
type input "30 250"
type input "30250"
type input "29 750"
type input "29750"
type input "29 500"
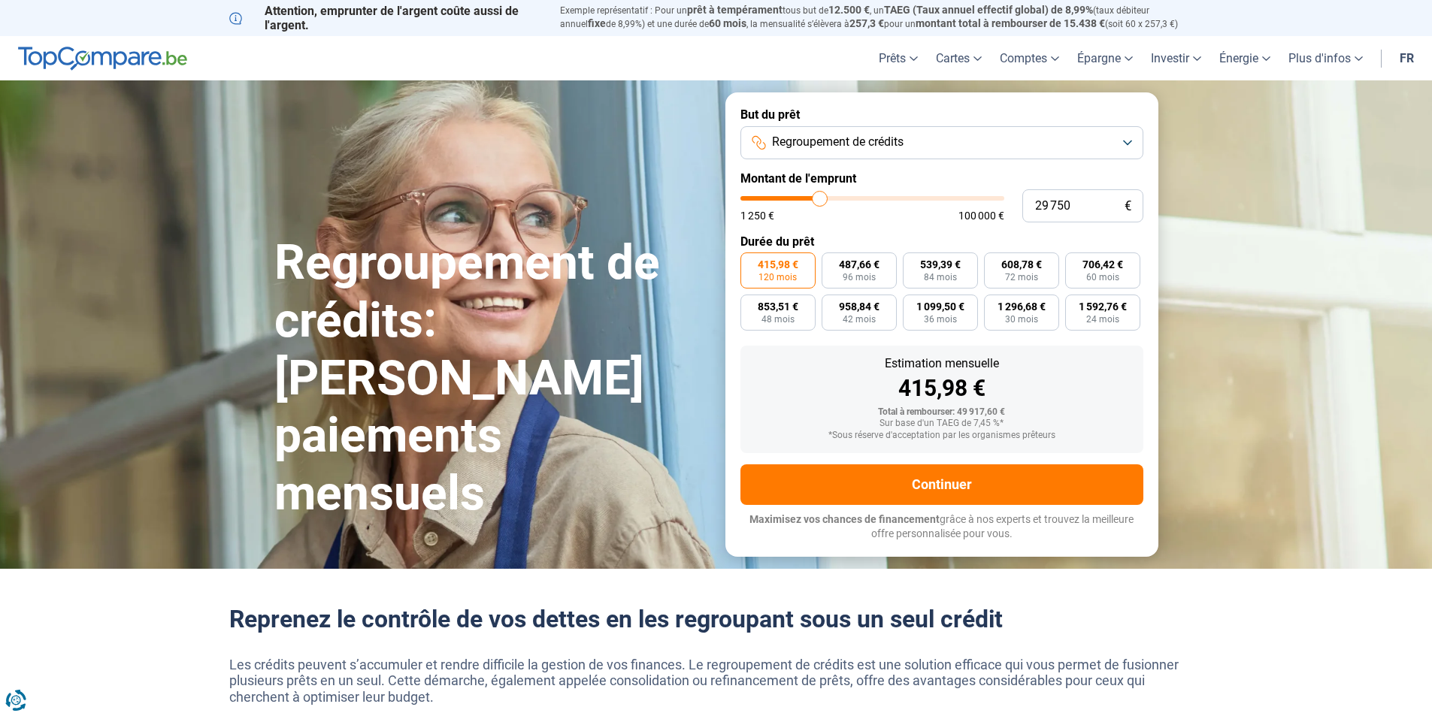
type input "29500"
type input "29 250"
type input "29250"
type input "29 000"
type input "29000"
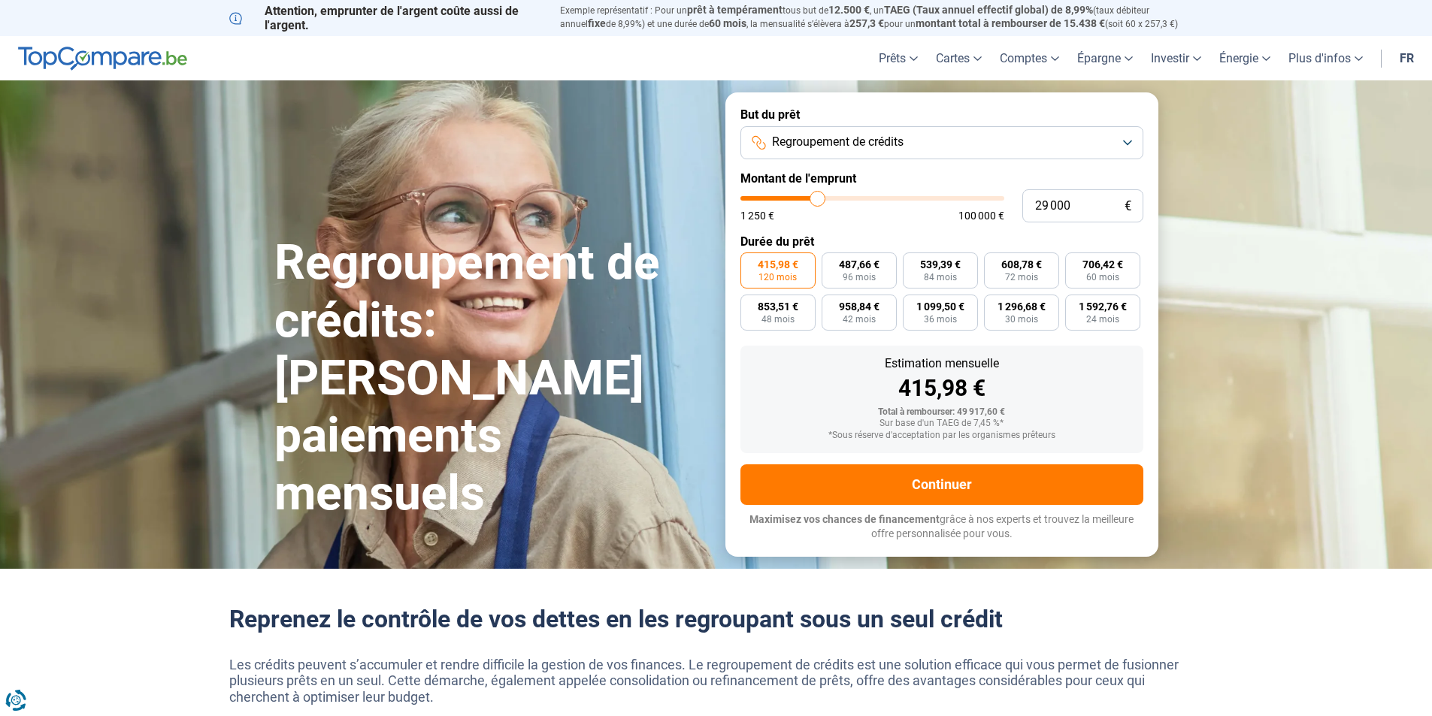
type input "28 750"
type input "28750"
type input "28 250"
type input "28250"
type input "28 000"
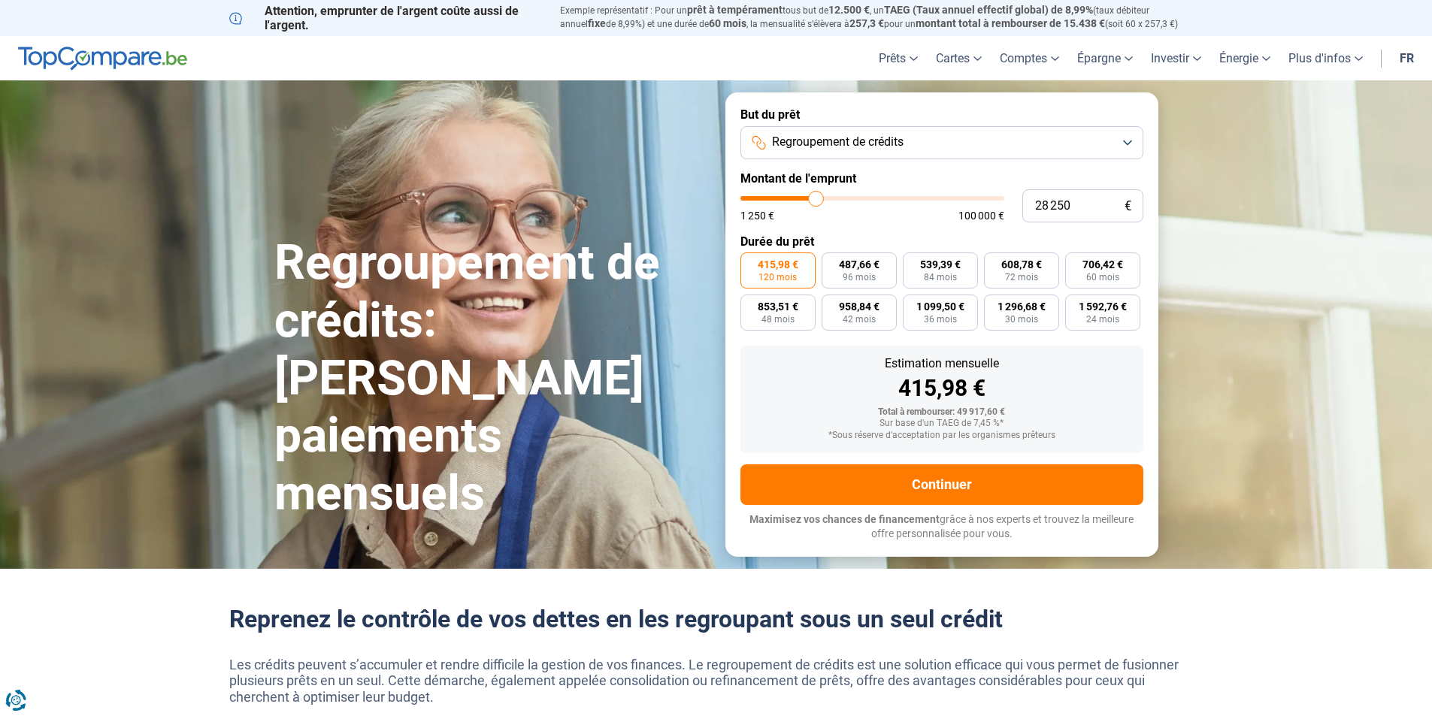
type input "28000"
type input "27 750"
type input "27750"
type input "27 500"
type input "27500"
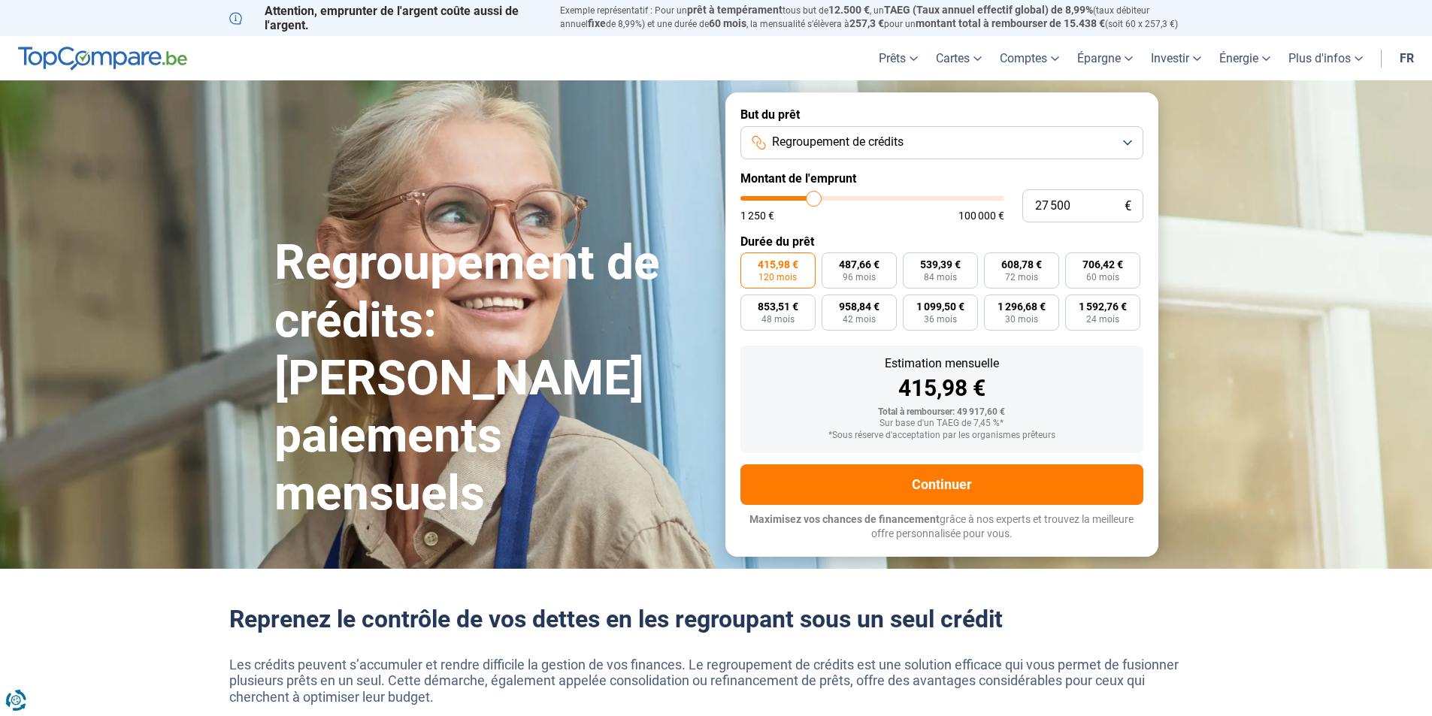
type input "27 250"
type input "27250"
type input "26 750"
type input "26750"
type input "26 500"
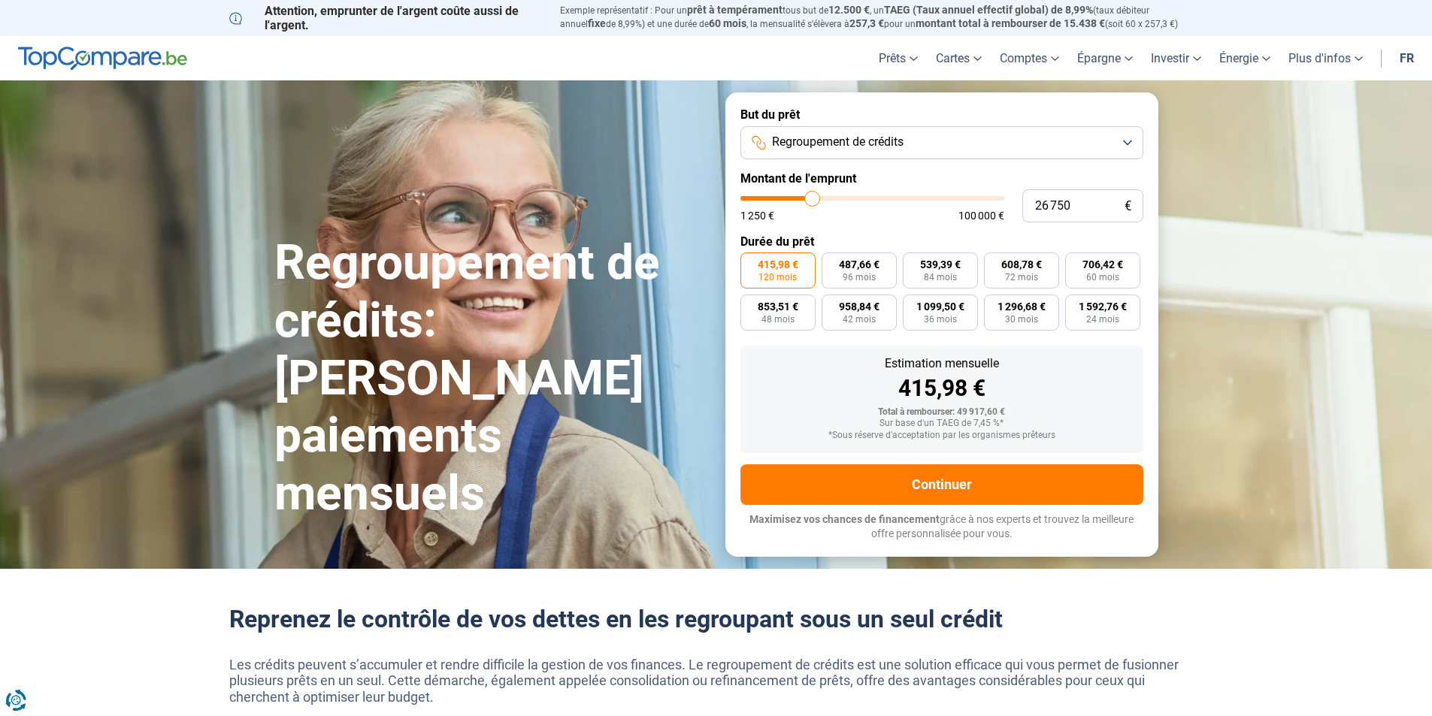
type input "26500"
type input "26 250"
type input "26250"
type input "26 000"
type input "26000"
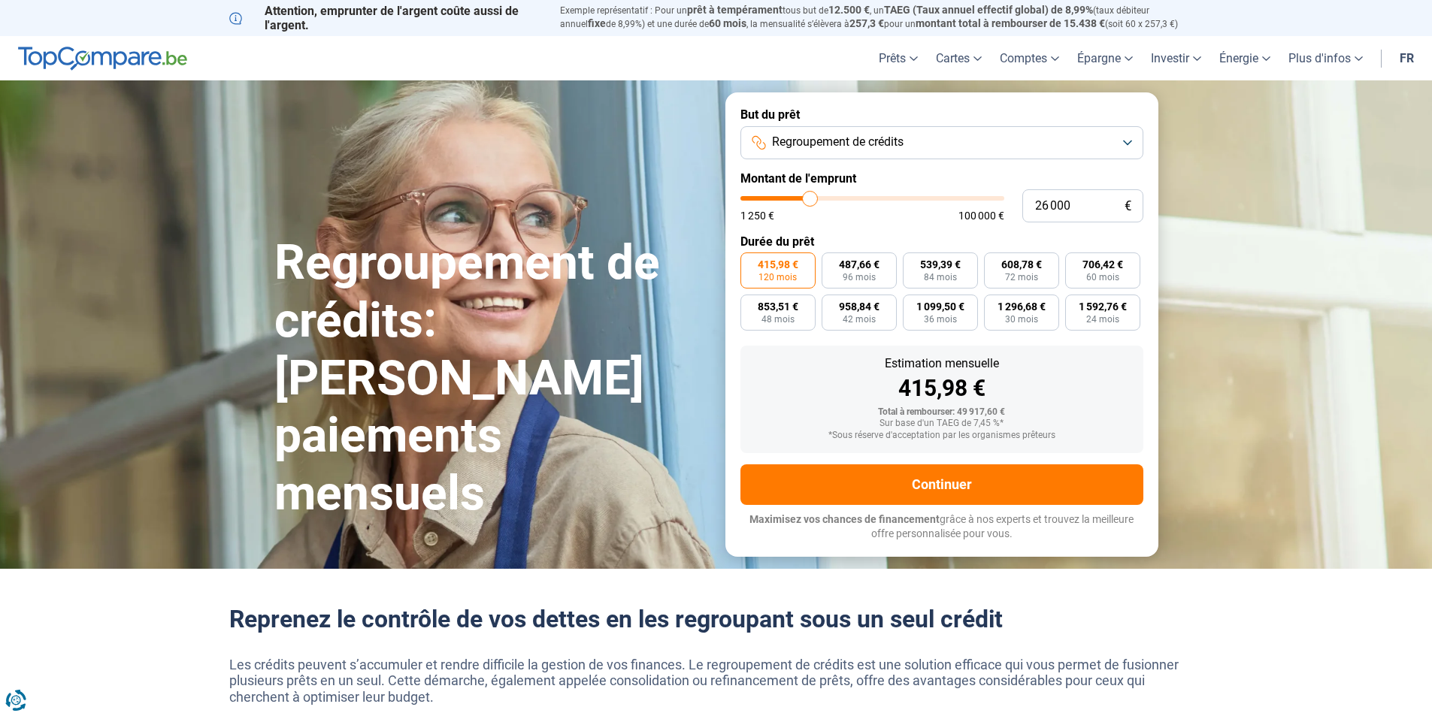
type input "25 250"
type input "25250"
type input "25 000"
type input "25000"
type input "24 750"
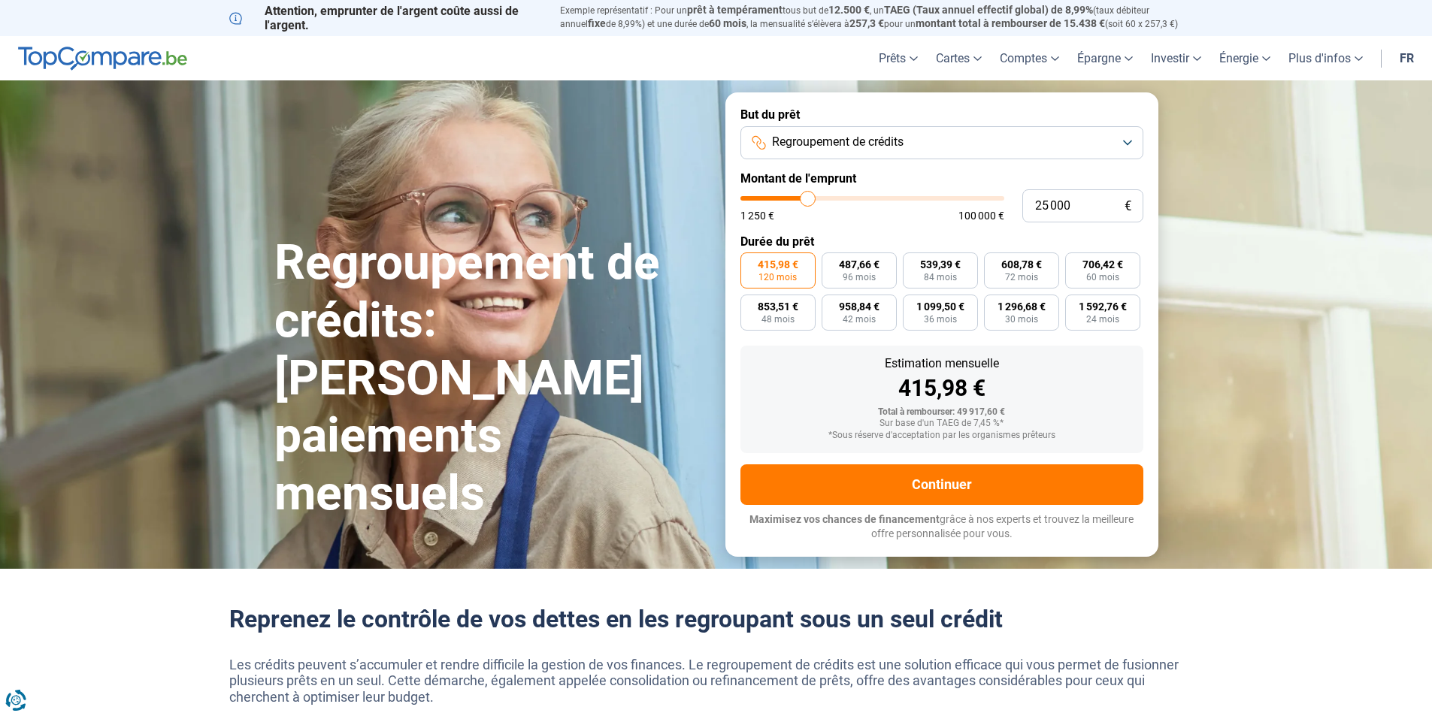
type input "24750"
type input "24 500"
type input "24500"
type input "24 250"
drag, startPoint x: 833, startPoint y: 198, endPoint x: 806, endPoint y: 195, distance: 28.0
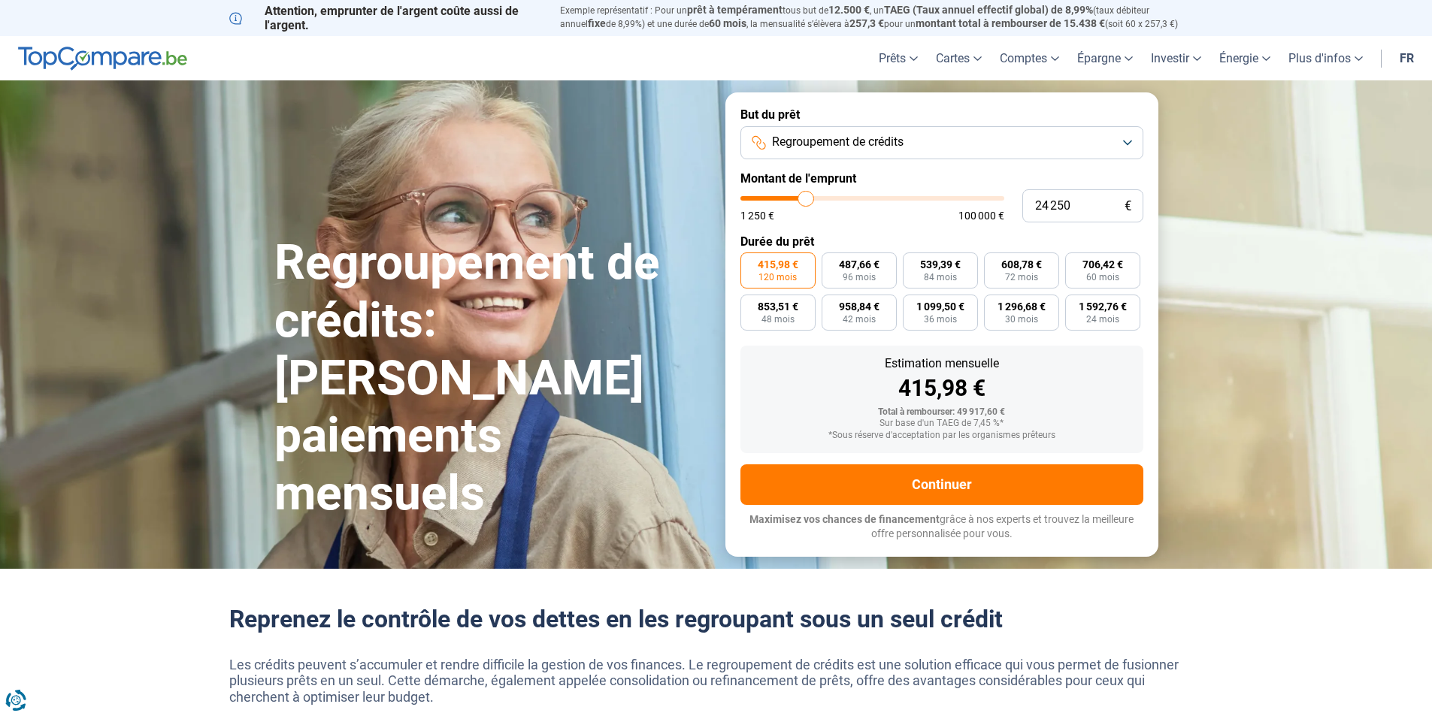
type input "24250"
click at [806, 196] on input "range" at bounding box center [872, 198] width 264 height 5
type input "23 750"
type input "23750"
type input "23 500"
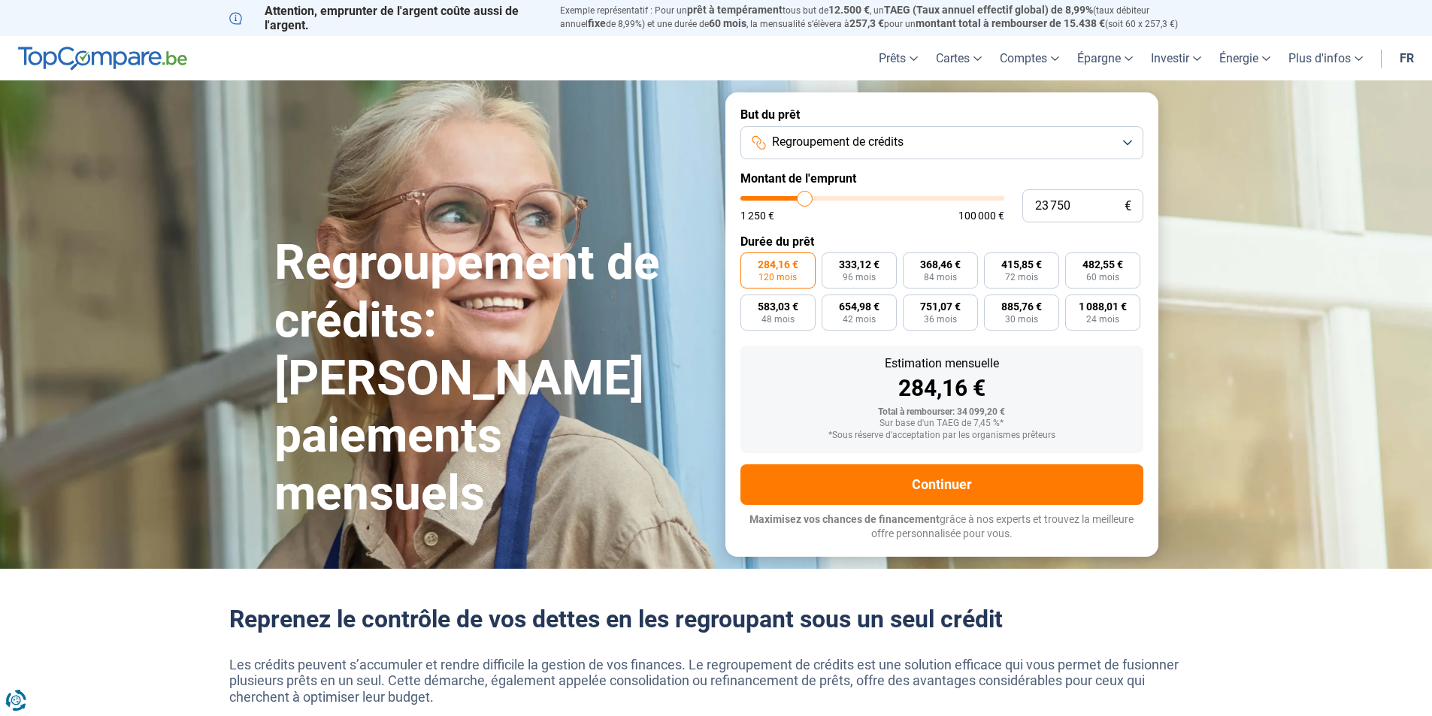
type input "23500"
type input "23 250"
type input "23250"
type input "23 000"
type input "23000"
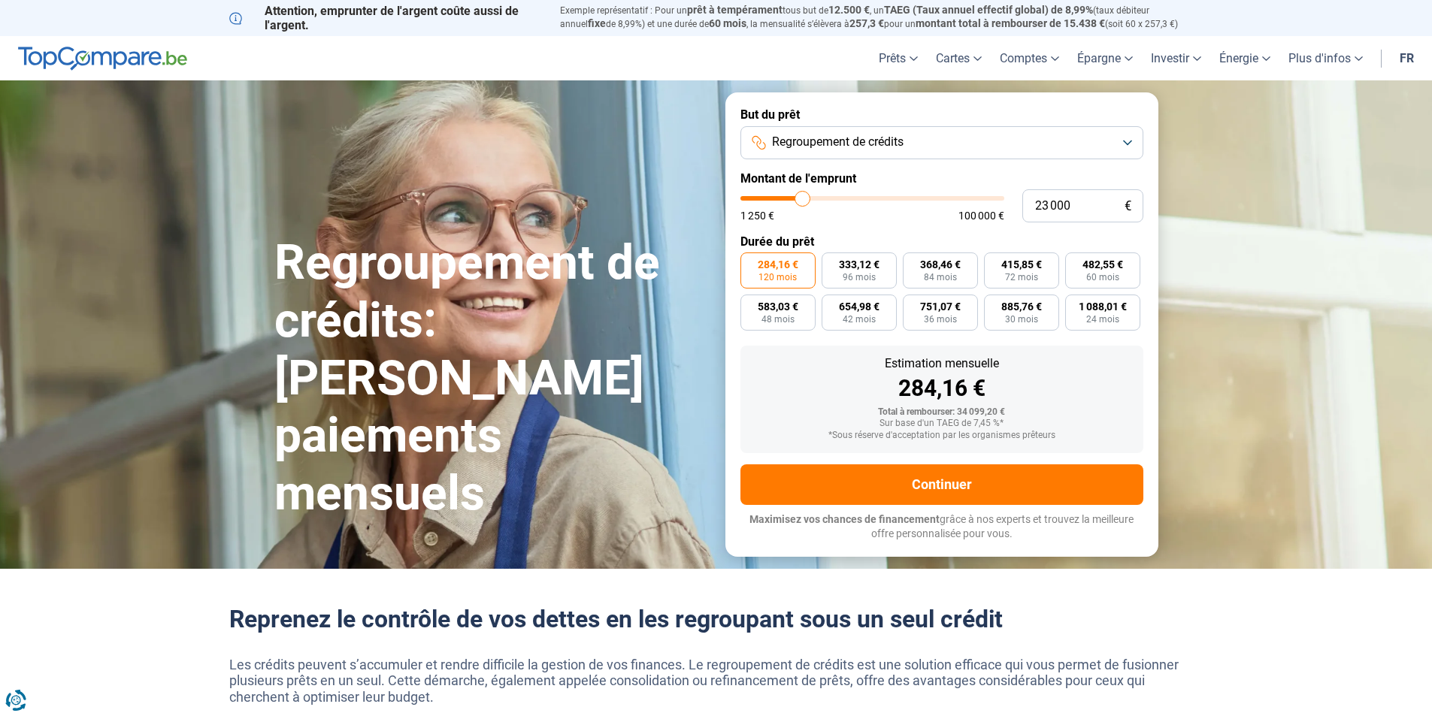
type input "22 750"
type input "22750"
type input "22 250"
type input "22250"
type input "22 000"
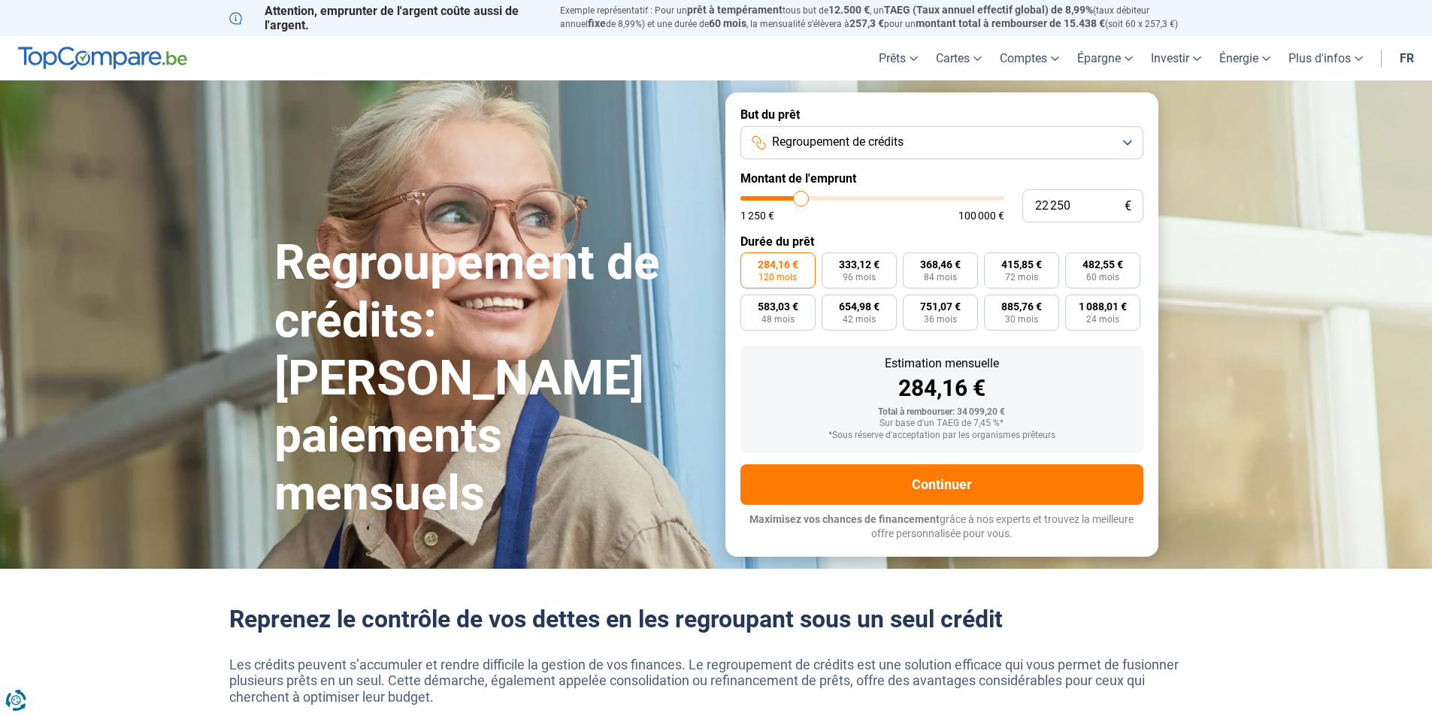
type input "22000"
type input "21 750"
type input "21750"
type input "21 500"
type input "21500"
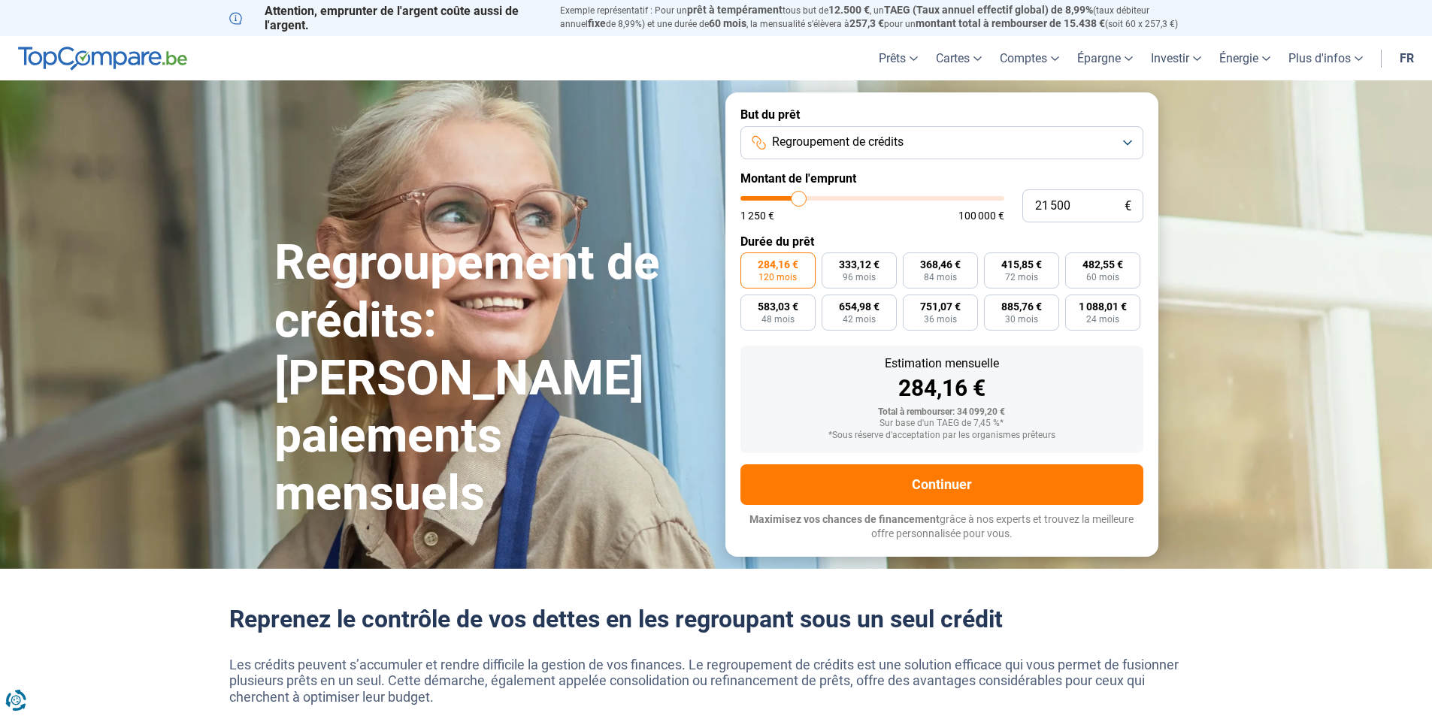
type input "21 250"
type input "21250"
type input "20 750"
drag, startPoint x: 805, startPoint y: 195, endPoint x: 795, endPoint y: 195, distance: 9.8
click at [795, 196] on input "range" at bounding box center [872, 198] width 264 height 5
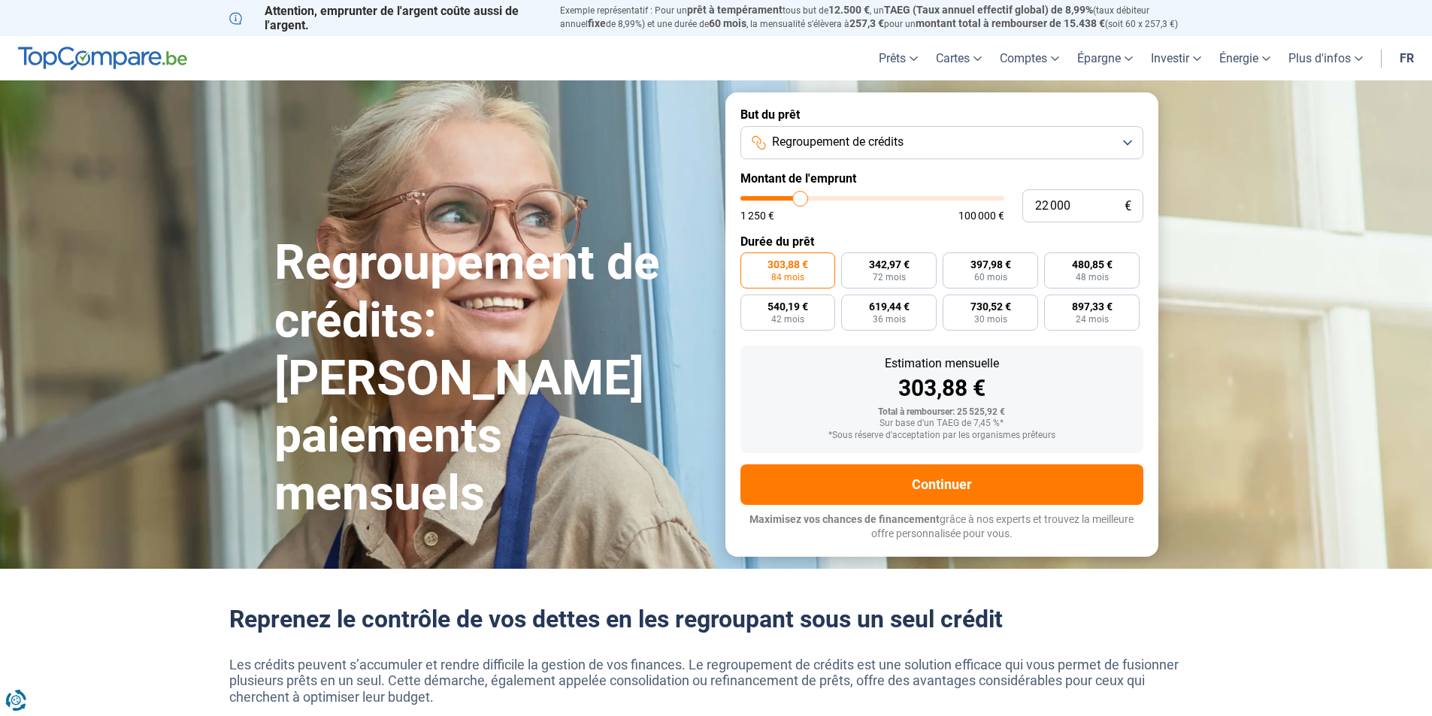
click at [800, 196] on input "range" at bounding box center [872, 198] width 264 height 5
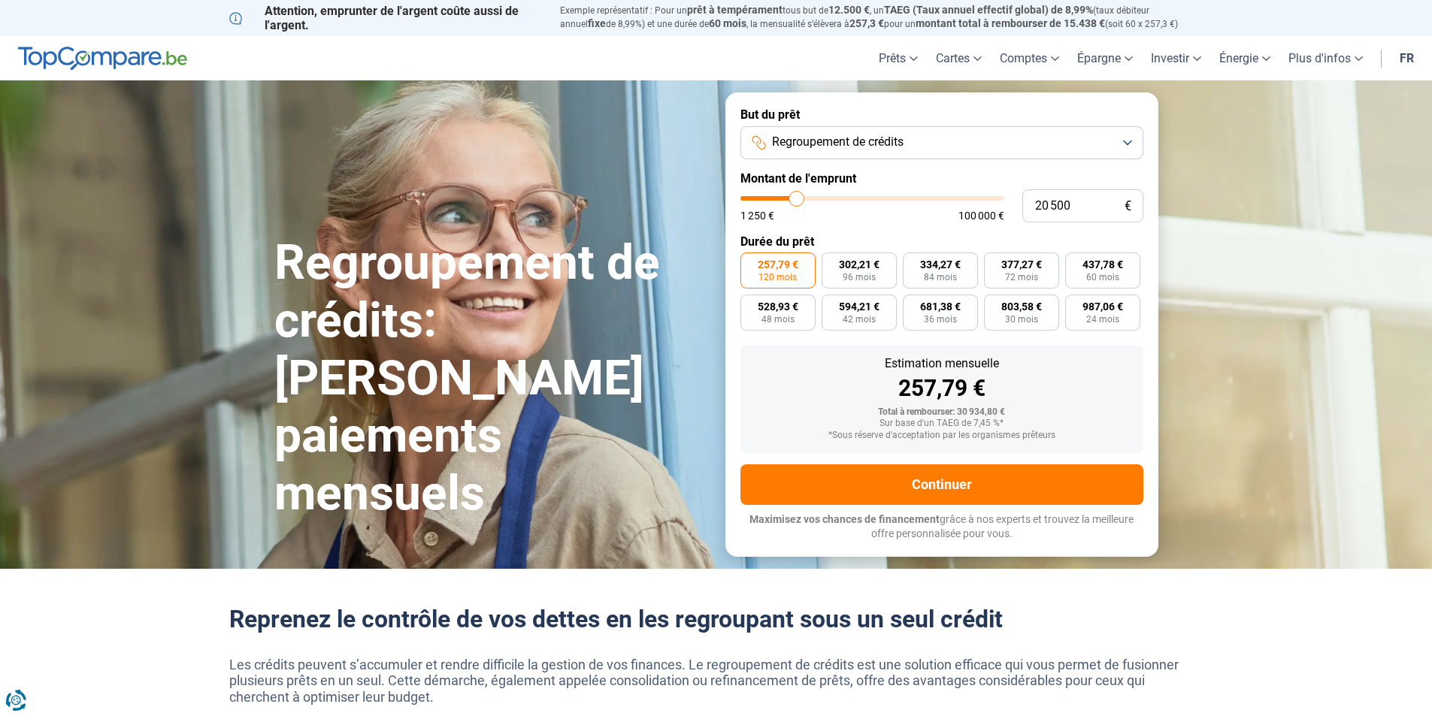
click at [797, 197] on input "range" at bounding box center [872, 198] width 264 height 5
